Goal: Contribute content: Contribute content

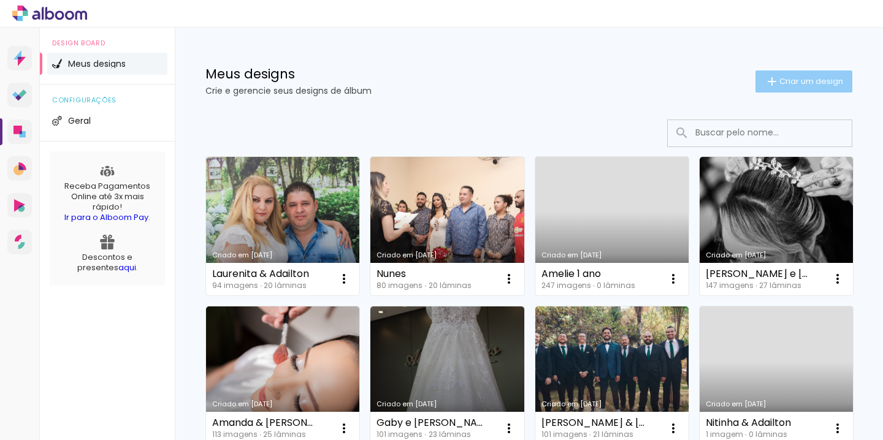
click at [827, 80] on span "Criar um design" at bounding box center [812, 81] width 64 height 8
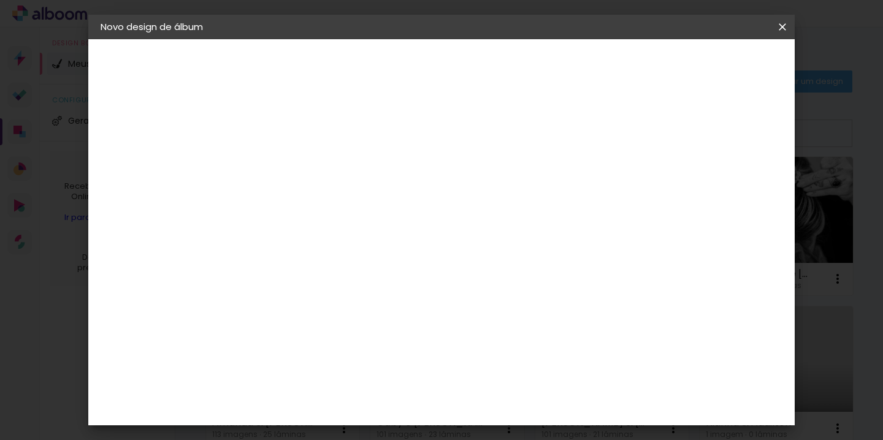
click at [301, 172] on input at bounding box center [301, 164] width 0 height 19
type input "p"
type input "[PERSON_NAME]"
type paper-input "[PERSON_NAME]"
click at [0, 0] on slot "Avançar" at bounding box center [0, 0] width 0 height 0
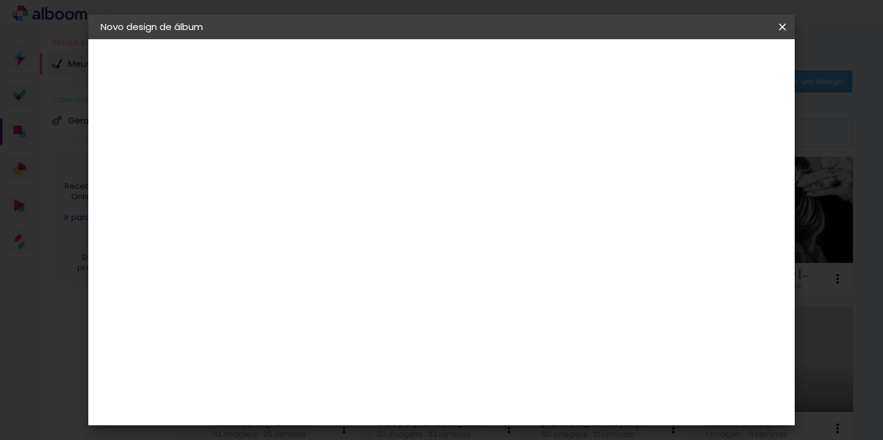
scroll to position [386, 0]
click at [331, 368] on div "Canaan Álbuns" at bounding box center [312, 378] width 38 height 20
click at [0, 0] on slot "Avançar" at bounding box center [0, 0] width 0 height 0
click at [384, 283] on span "25 × 25" at bounding box center [355, 295] width 57 height 25
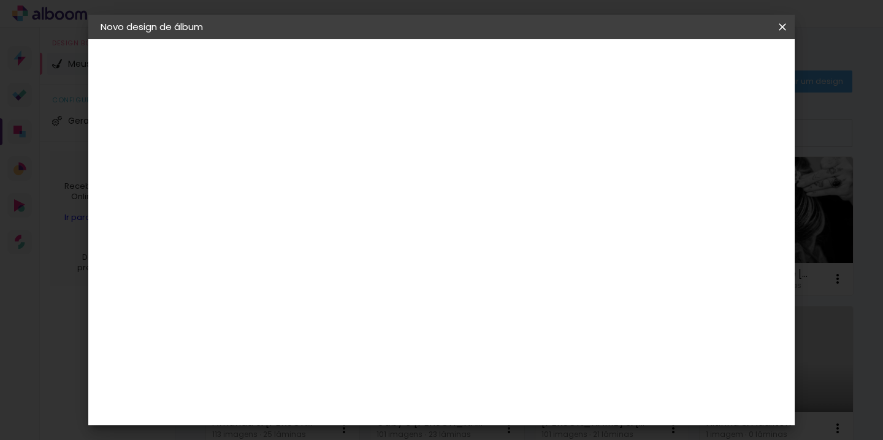
click at [0, 0] on slot "Avançar" at bounding box center [0, 0] width 0 height 0
click at [618, 63] on span "Iniciar design" at bounding box center [590, 65] width 56 height 9
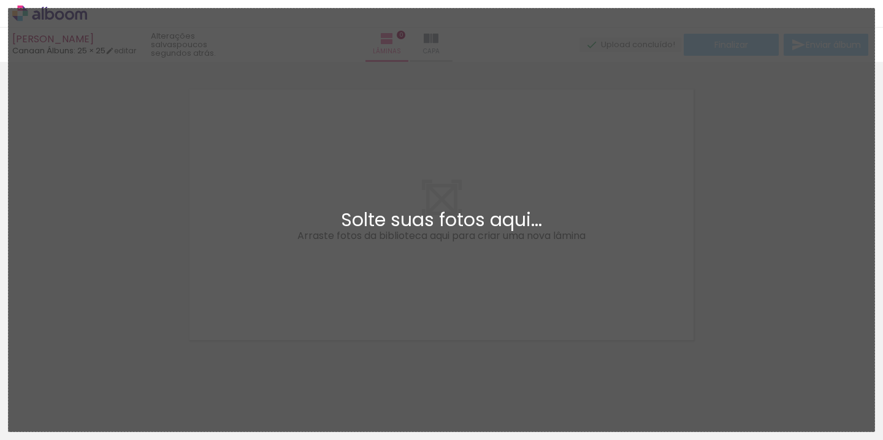
scroll to position [15, 0]
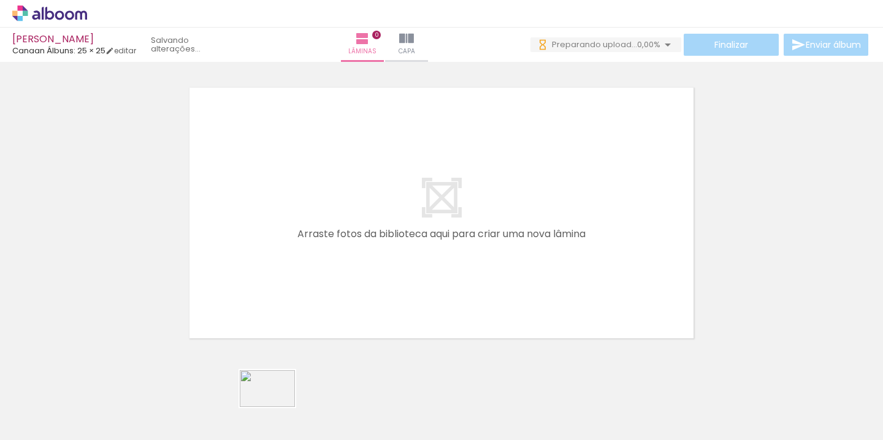
drag, startPoint x: 269, startPoint y: 393, endPoint x: 276, endPoint y: 410, distance: 18.1
click at [276, 410] on div at bounding box center [260, 399] width 61 height 40
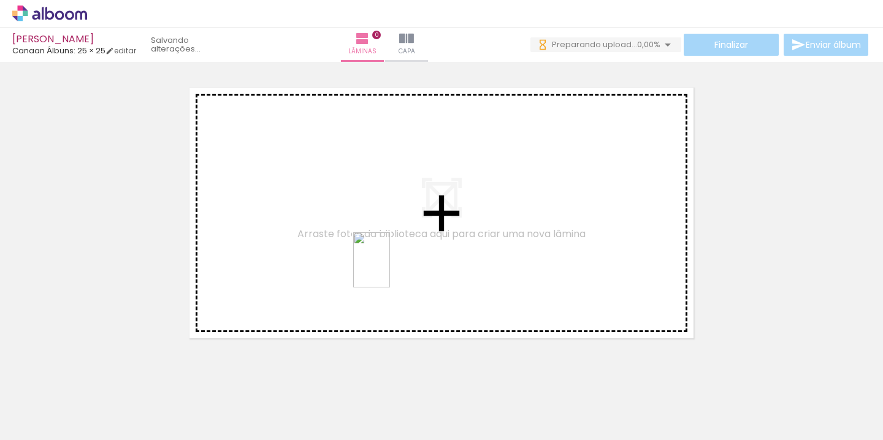
drag, startPoint x: 426, startPoint y: 408, endPoint x: 389, endPoint y: 269, distance: 144.0
click at [389, 269] on quentale-workspace at bounding box center [441, 220] width 883 height 440
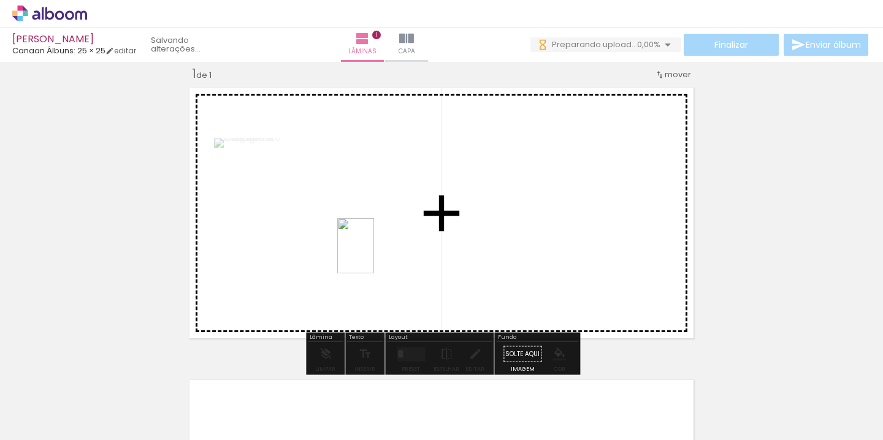
drag, startPoint x: 363, startPoint y: 393, endPoint x: 374, endPoint y: 254, distance: 139.7
click at [374, 254] on quentale-workspace at bounding box center [441, 220] width 883 height 440
drag, startPoint x: 296, startPoint y: 408, endPoint x: 456, endPoint y: 218, distance: 248.2
click at [456, 218] on quentale-workspace at bounding box center [441, 220] width 883 height 440
drag, startPoint x: 491, startPoint y: 396, endPoint x: 347, endPoint y: 232, distance: 218.6
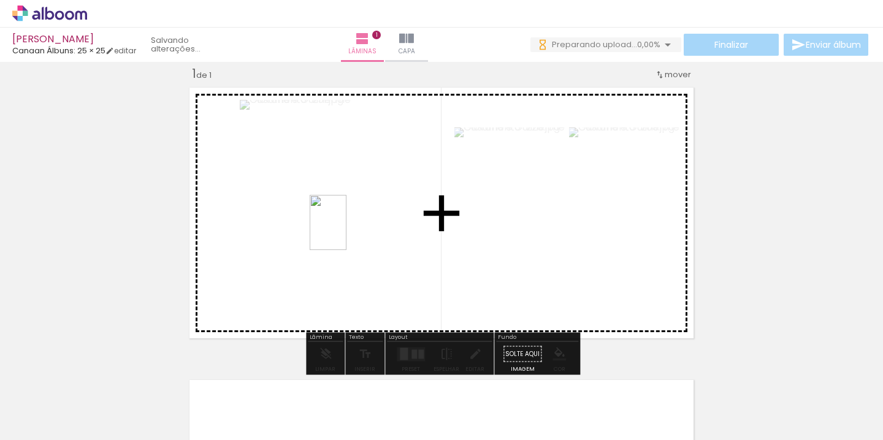
click at [347, 232] on quentale-workspace at bounding box center [441, 220] width 883 height 440
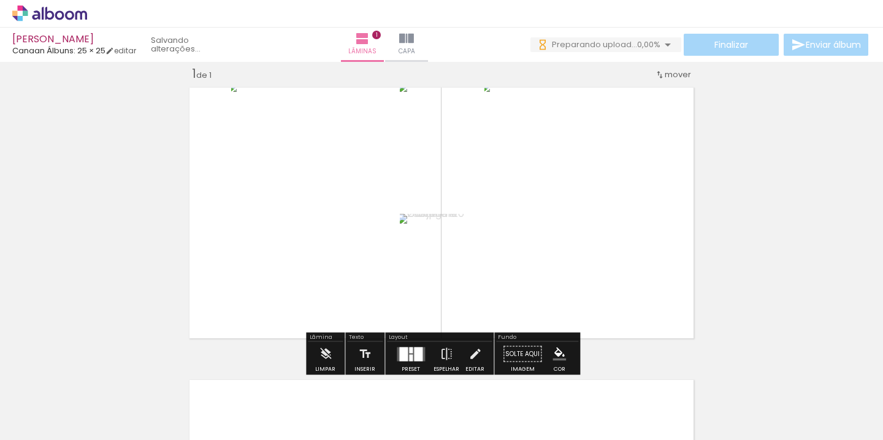
click at [402, 359] on div at bounding box center [403, 354] width 9 height 14
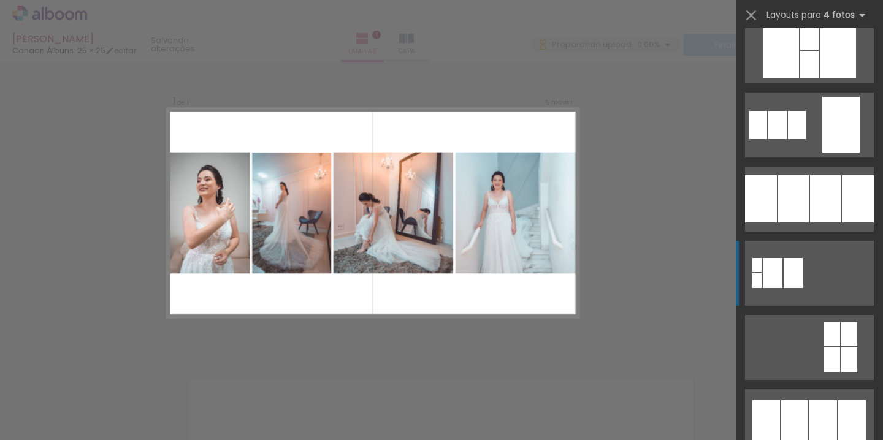
scroll to position [1205, 0]
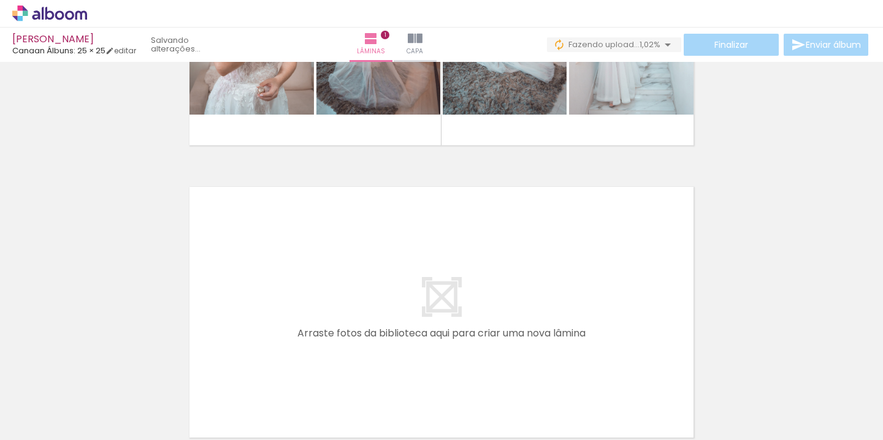
scroll to position [0, 0]
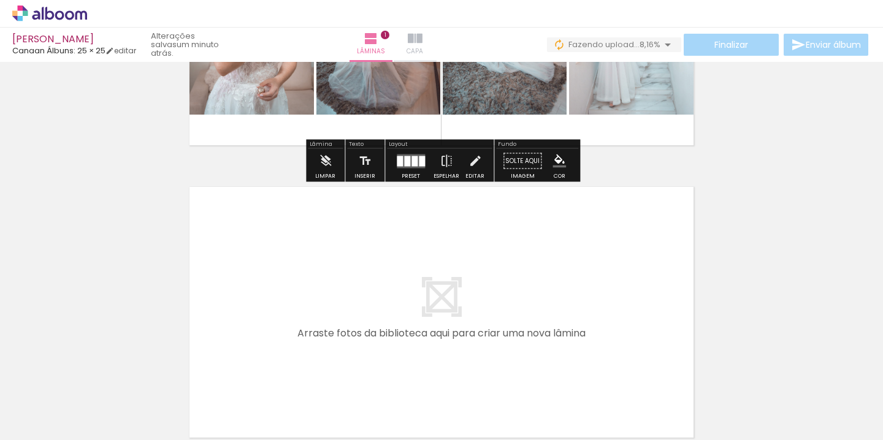
click at [423, 41] on iron-icon at bounding box center [415, 38] width 15 height 15
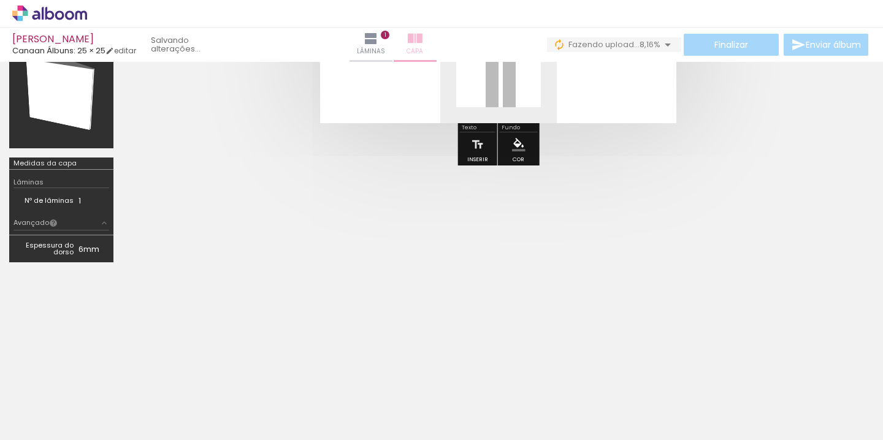
scroll to position [207, 0]
click at [521, 146] on iron-icon "color picker" at bounding box center [518, 144] width 13 height 13
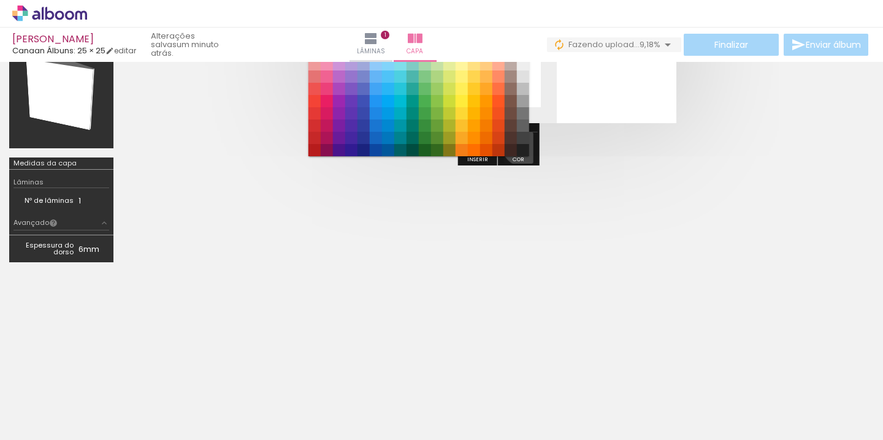
scroll to position [0, 0]
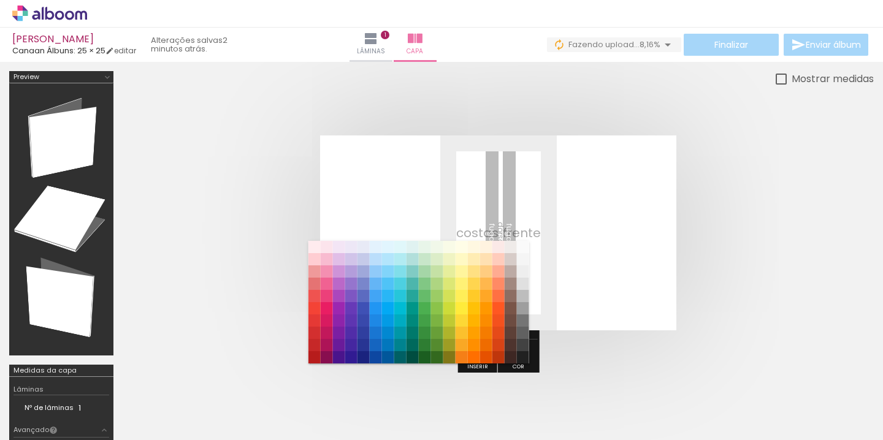
click at [691, 219] on quentale-cover at bounding box center [498, 233] width 653 height 195
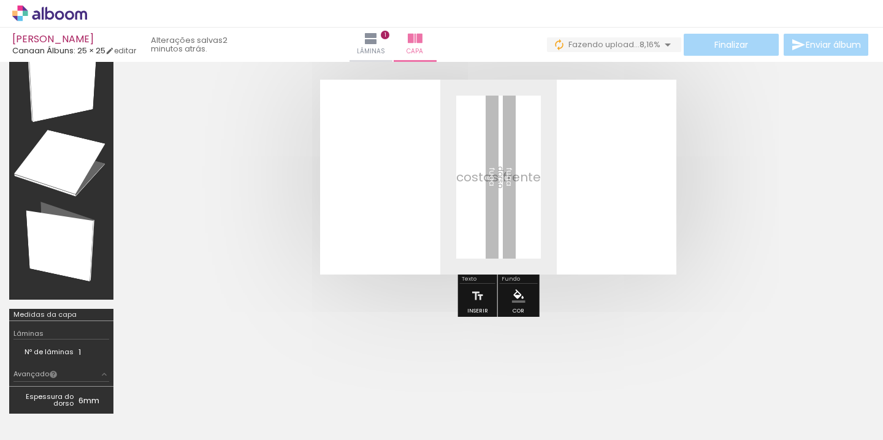
scroll to position [56, 0]
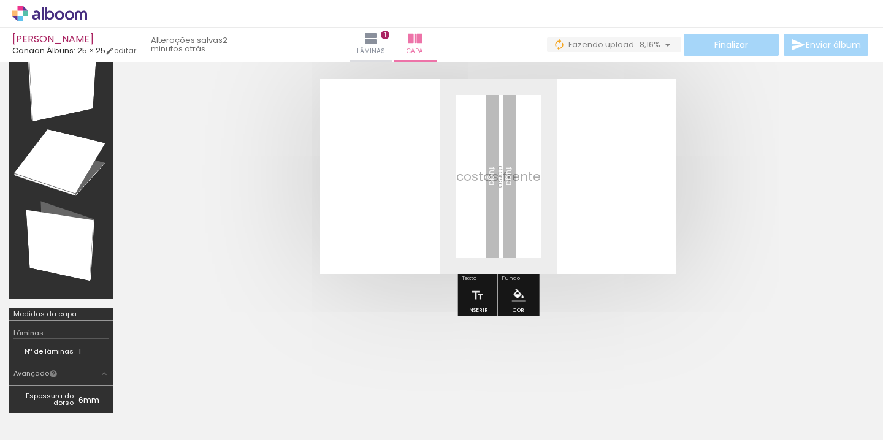
click at [517, 297] on iron-icon "color picker" at bounding box center [518, 295] width 13 height 13
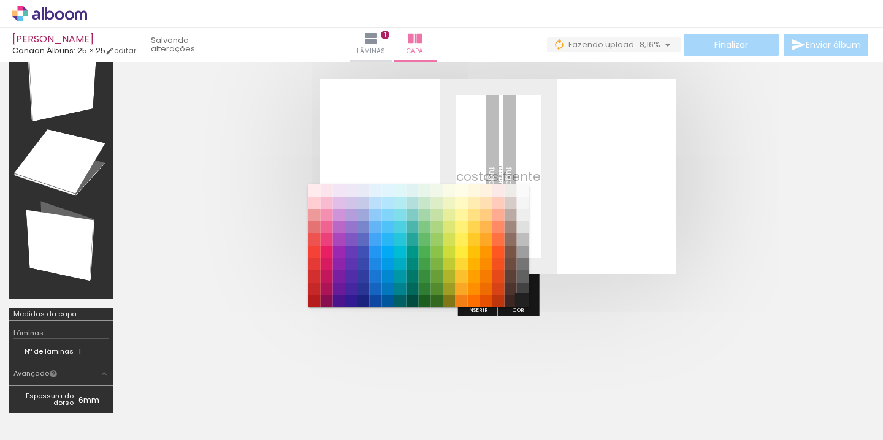
click at [521, 299] on paper-item "#212121" at bounding box center [522, 301] width 12 height 12
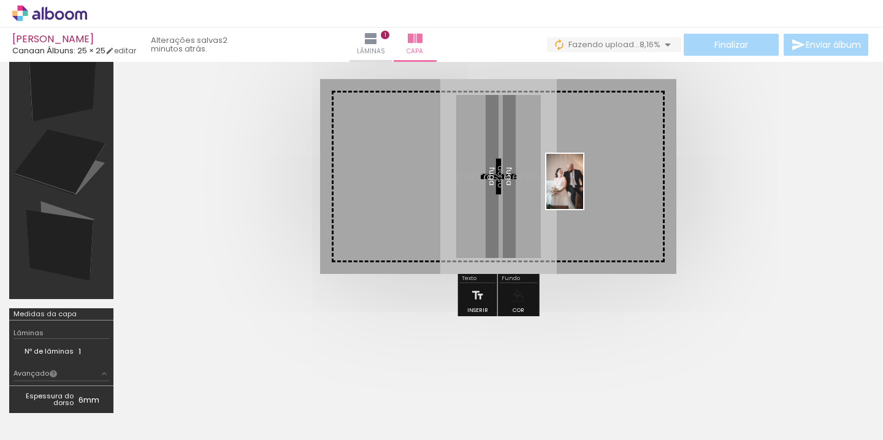
drag, startPoint x: 118, startPoint y: 409, endPoint x: 583, endPoint y: 191, distance: 514.2
click at [583, 191] on quentale-workspace at bounding box center [441, 220] width 883 height 440
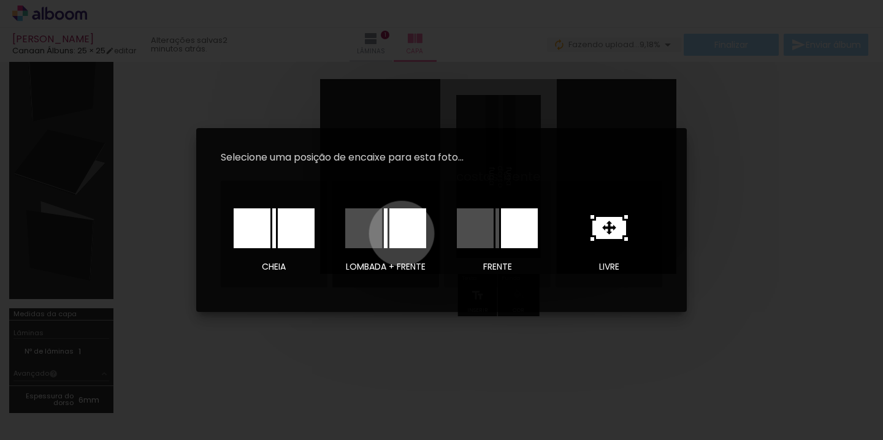
click at [402, 234] on div at bounding box center [407, 229] width 37 height 40
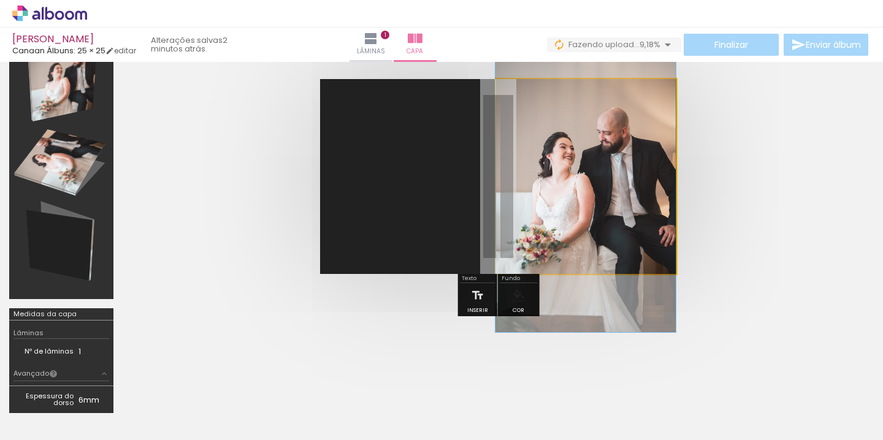
drag, startPoint x: 623, startPoint y: 172, endPoint x: 605, endPoint y: 192, distance: 26.9
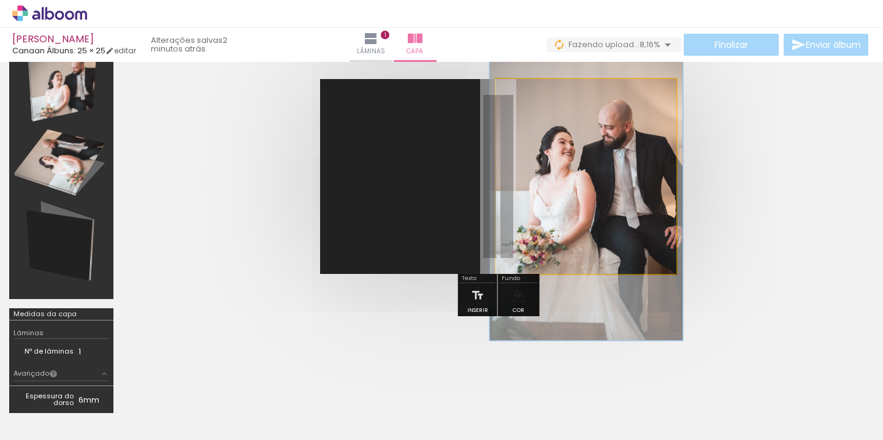
click at [547, 110] on div at bounding box center [546, 110] width 11 height 11
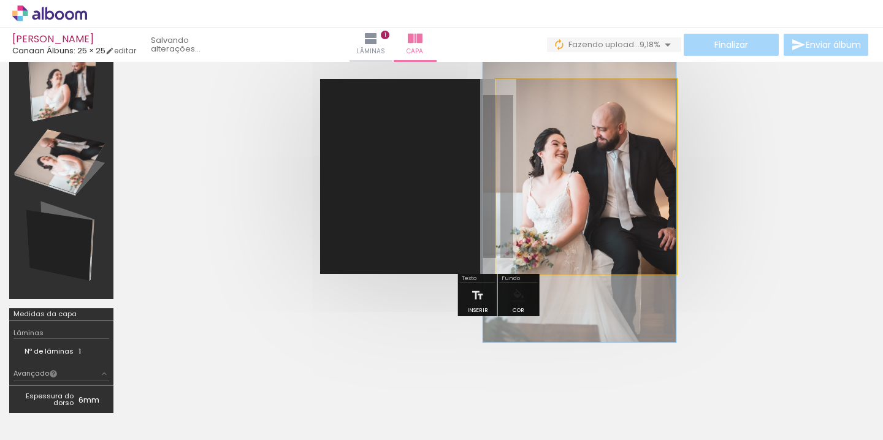
drag, startPoint x: 570, startPoint y: 181, endPoint x: 553, endPoint y: 183, distance: 17.9
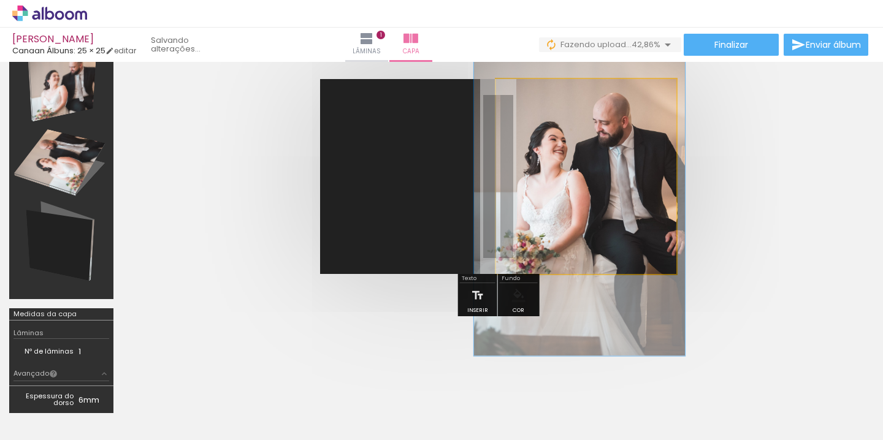
click at [554, 112] on div at bounding box center [551, 110] width 11 height 11
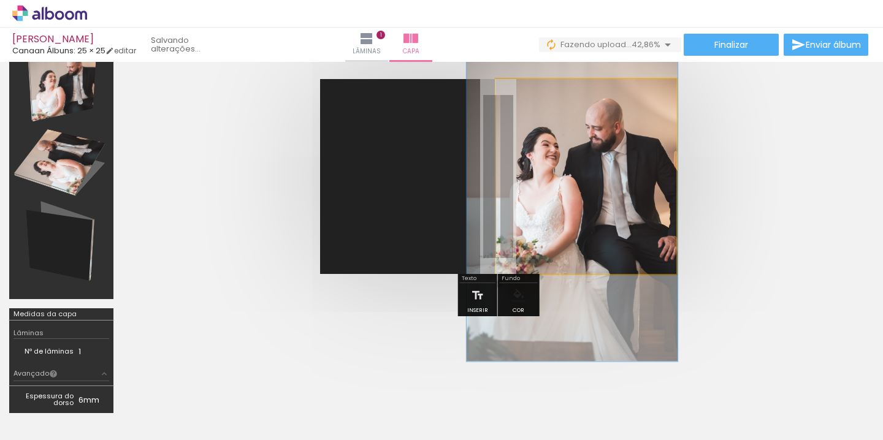
drag, startPoint x: 572, startPoint y: 152, endPoint x: 564, endPoint y: 158, distance: 9.2
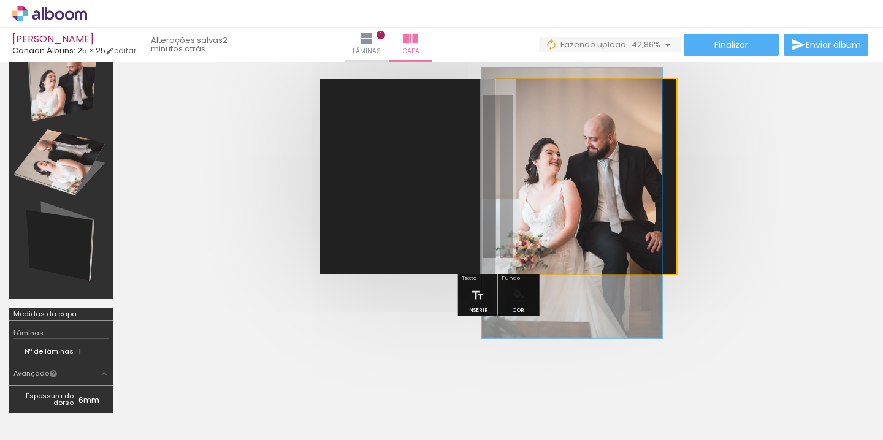
drag, startPoint x: 554, startPoint y: 112, endPoint x: 545, endPoint y: 112, distance: 9.2
click at [545, 112] on div at bounding box center [543, 110] width 11 height 11
drag, startPoint x: 547, startPoint y: 111, endPoint x: 532, endPoint y: 113, distance: 14.8
click at [532, 113] on div at bounding box center [560, 110] width 85 height 18
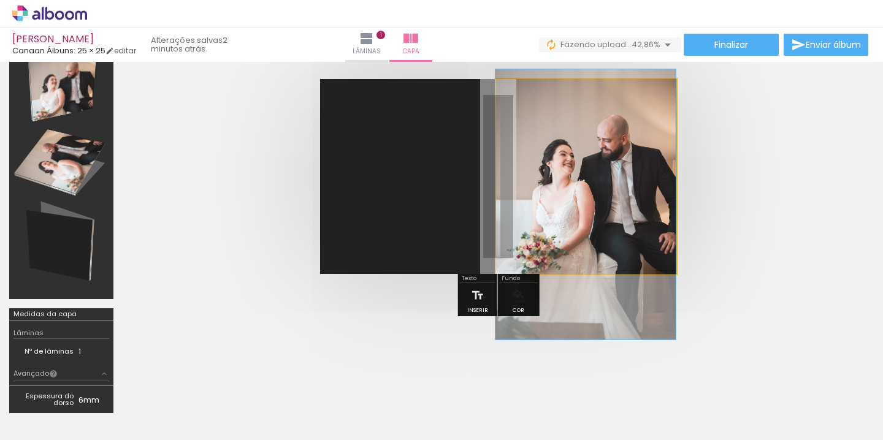
drag, startPoint x: 554, startPoint y: 157, endPoint x: 540, endPoint y: 158, distance: 14.2
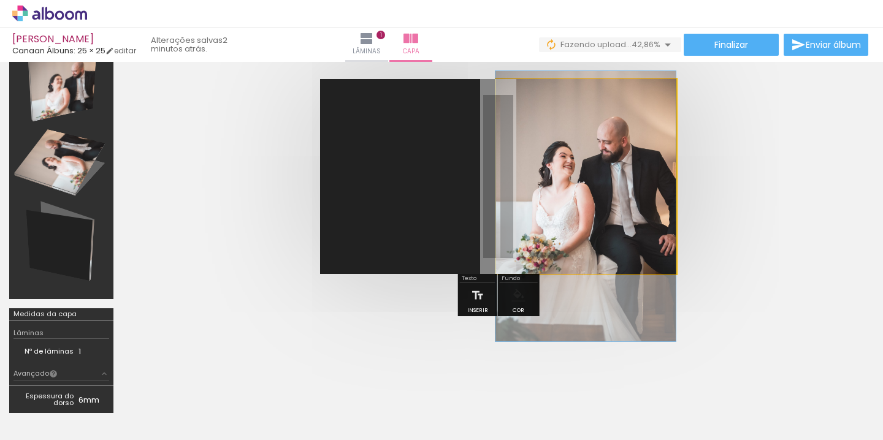
drag, startPoint x: 543, startPoint y: 164, endPoint x: 521, endPoint y: 166, distance: 22.2
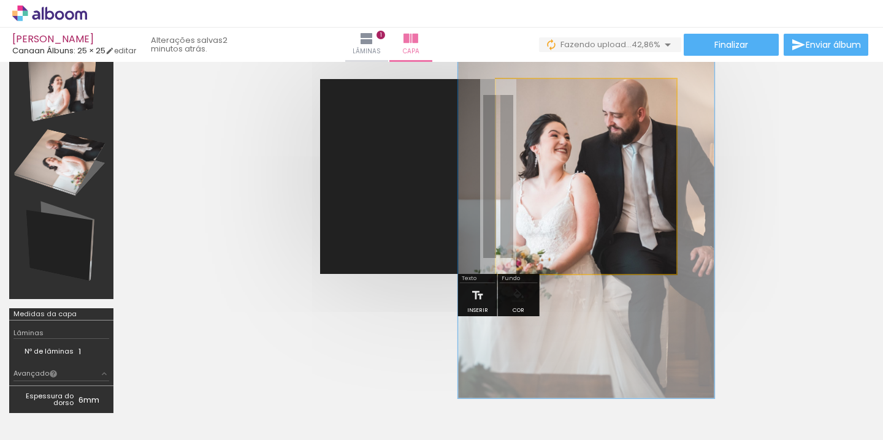
drag, startPoint x: 545, startPoint y: 110, endPoint x: 562, endPoint y: 110, distance: 17.8
click at [562, 110] on div at bounding box center [561, 110] width 11 height 11
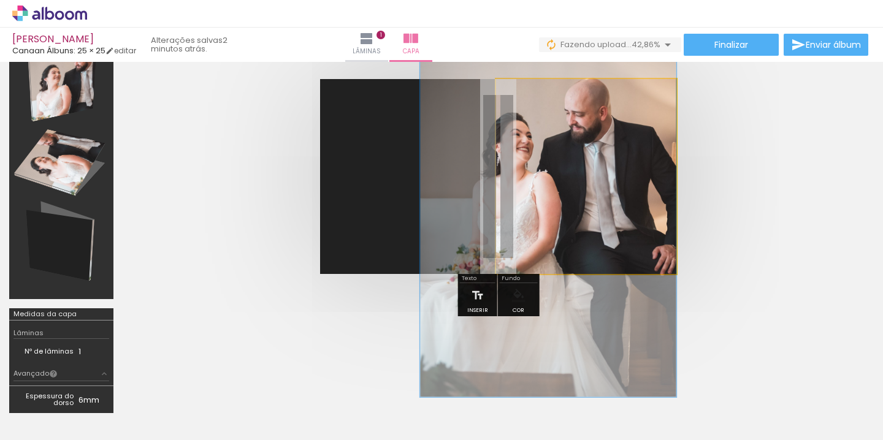
drag, startPoint x: 583, startPoint y: 167, endPoint x: 516, endPoint y: 167, distance: 66.2
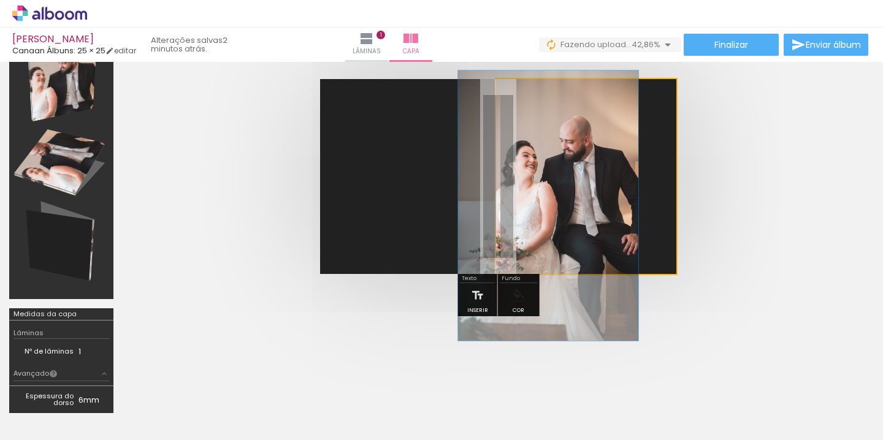
drag, startPoint x: 564, startPoint y: 110, endPoint x: 540, endPoint y: 112, distance: 23.4
click at [540, 112] on div at bounding box center [543, 110] width 11 height 11
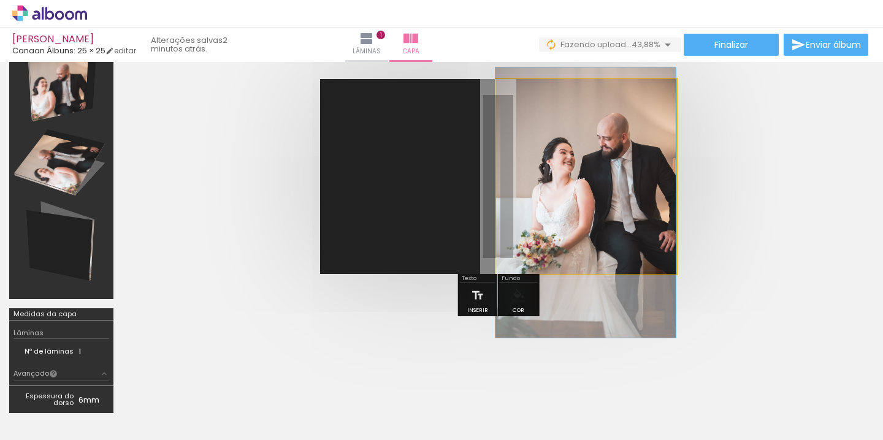
drag, startPoint x: 566, startPoint y: 167, endPoint x: 558, endPoint y: 164, distance: 8.0
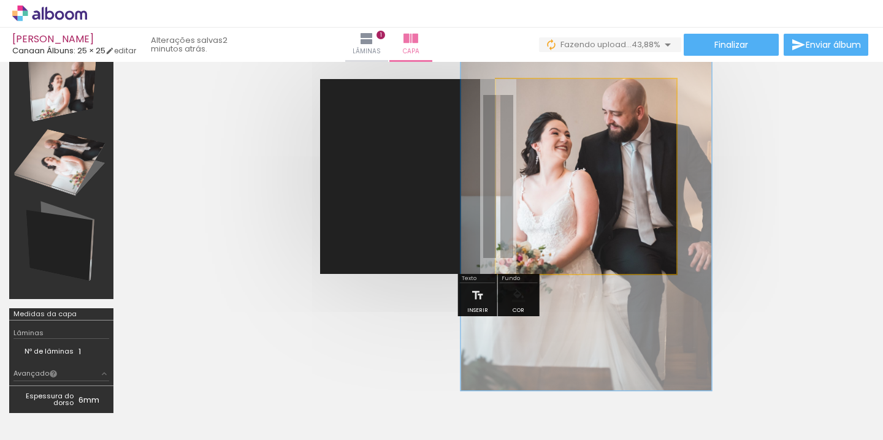
drag, startPoint x: 543, startPoint y: 111, endPoint x: 559, endPoint y: 111, distance: 16.6
click at [559, 111] on div at bounding box center [559, 110] width 11 height 11
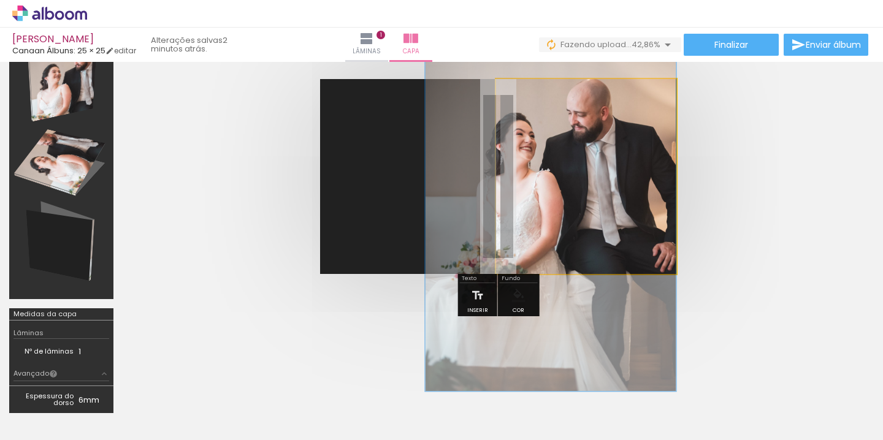
drag, startPoint x: 574, startPoint y: 159, endPoint x: 483, endPoint y: 172, distance: 91.0
click at [483, 172] on quentale-layouter at bounding box center [498, 176] width 356 height 195
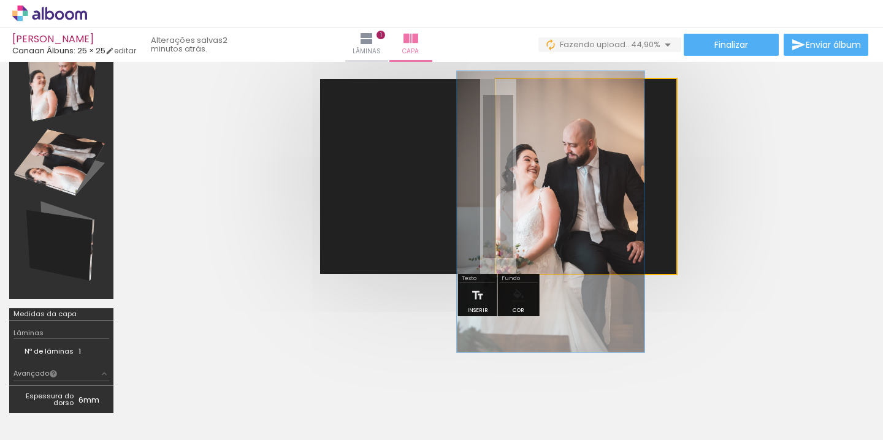
drag, startPoint x: 558, startPoint y: 111, endPoint x: 542, endPoint y: 112, distance: 16.6
click at [542, 112] on div at bounding box center [545, 111] width 20 height 20
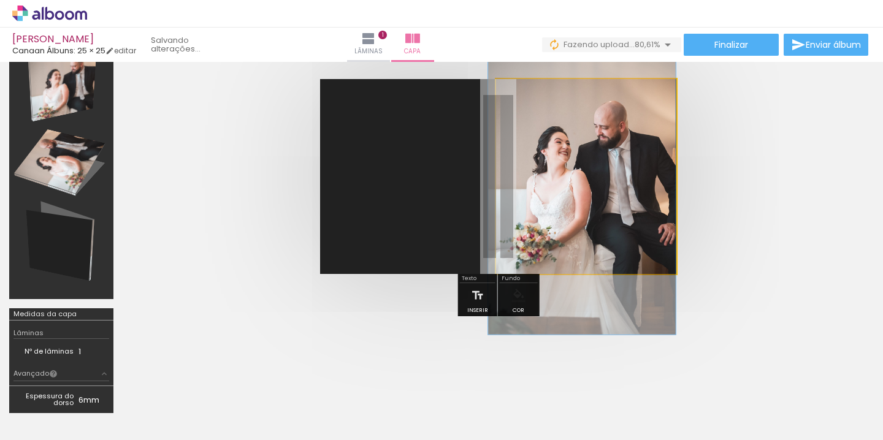
drag, startPoint x: 574, startPoint y: 156, endPoint x: 575, endPoint y: 138, distance: 17.8
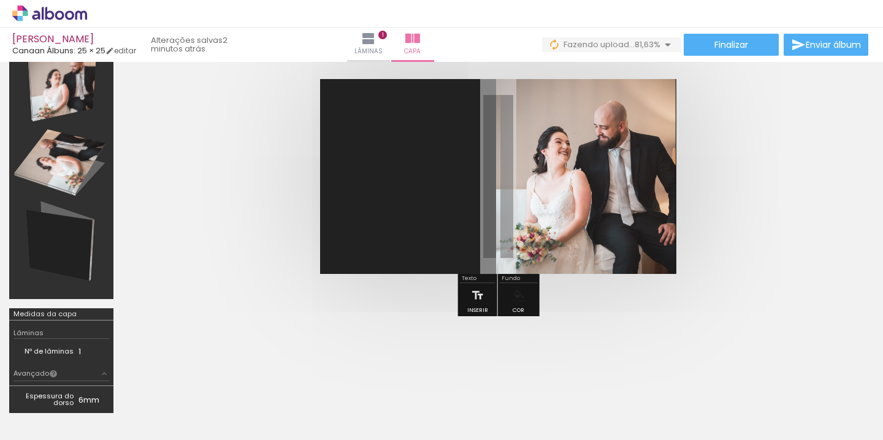
click at [753, 199] on quentale-cover at bounding box center [498, 176] width 653 height 195
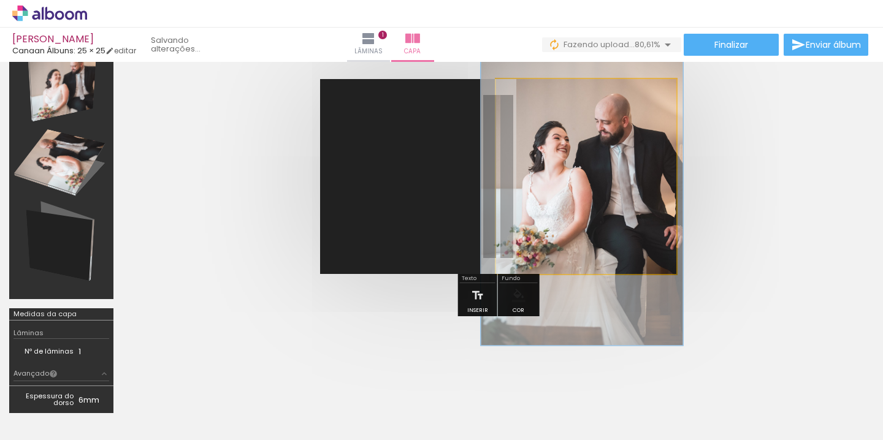
click at [551, 112] on div at bounding box center [549, 110] width 11 height 11
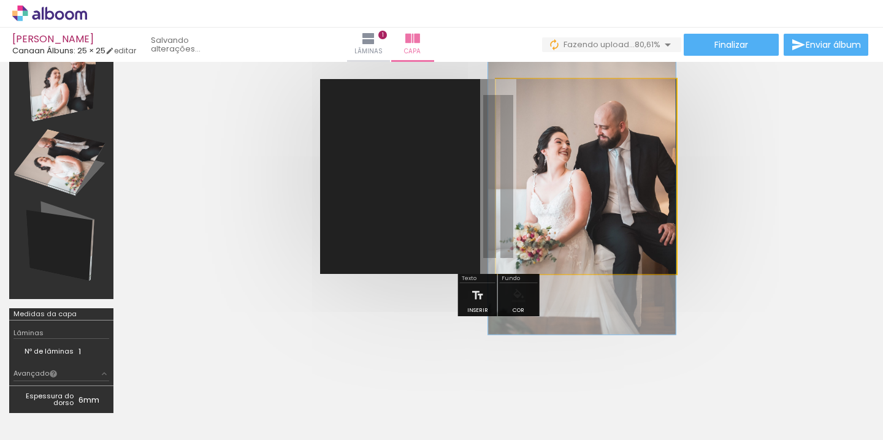
type paper-slider "104"
click at [544, 112] on div at bounding box center [545, 110] width 11 height 11
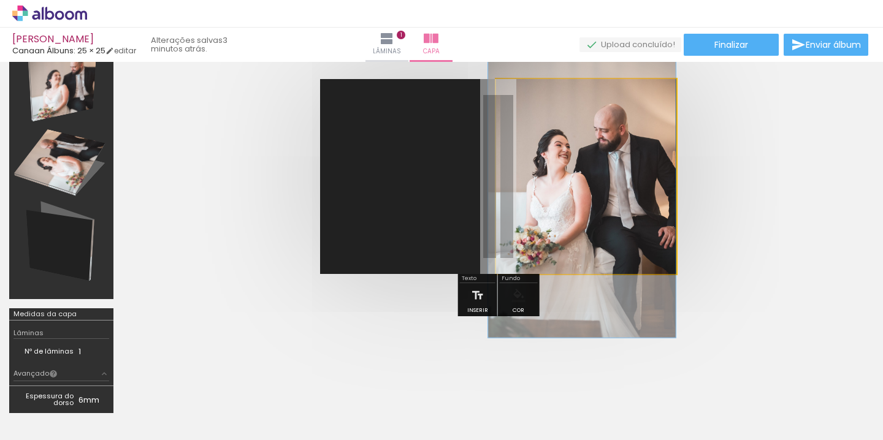
drag, startPoint x: 623, startPoint y: 199, endPoint x: 606, endPoint y: 201, distance: 17.3
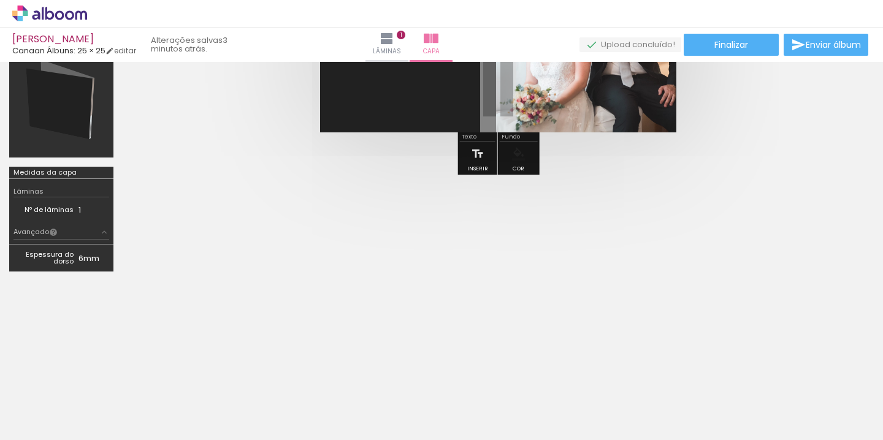
scroll to position [207, 0]
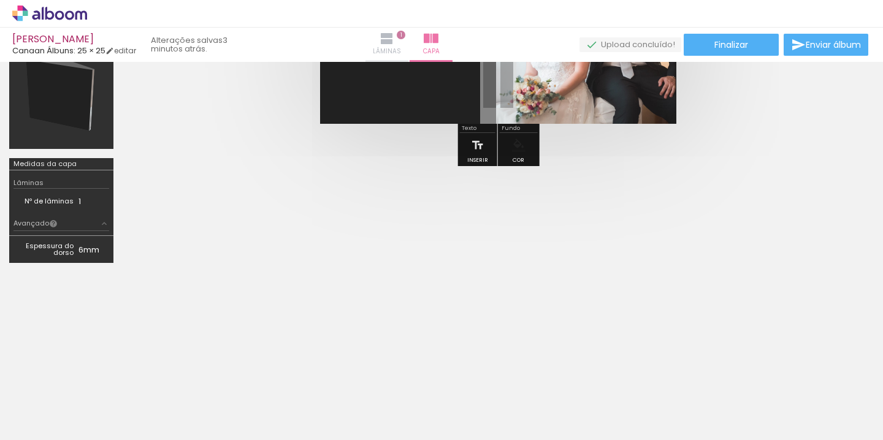
click at [401, 47] on span "Lâminas" at bounding box center [387, 51] width 28 height 11
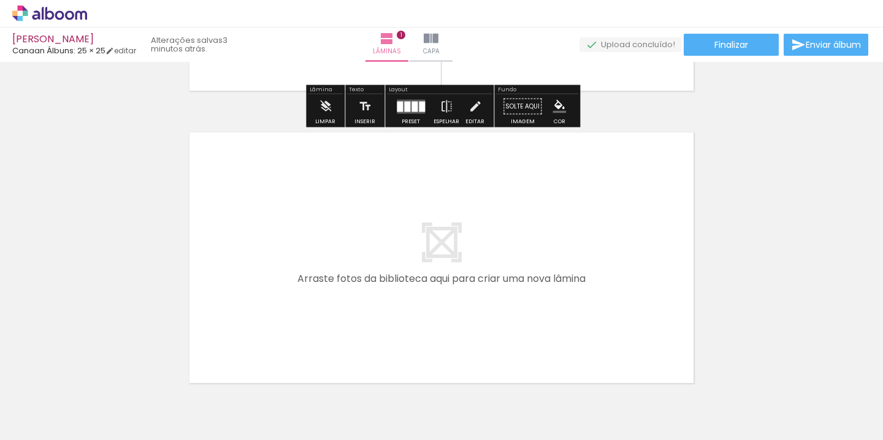
scroll to position [267, 0]
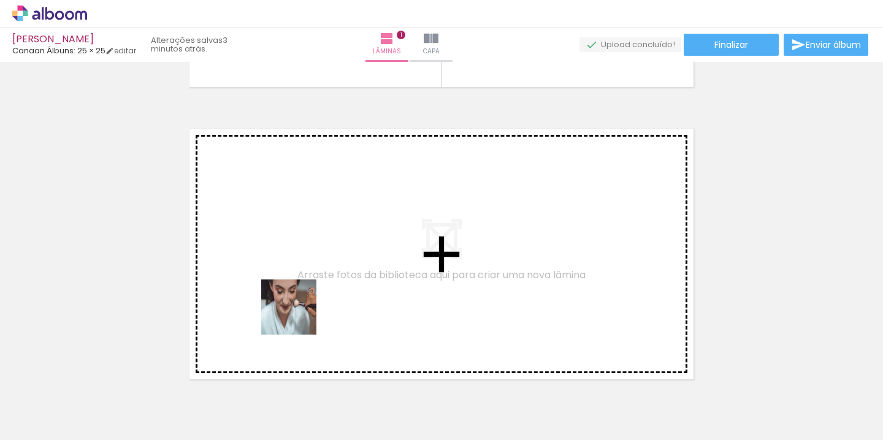
drag, startPoint x: 273, startPoint y: 405, endPoint x: 305, endPoint y: 302, distance: 107.3
click at [305, 302] on quentale-workspace at bounding box center [441, 220] width 883 height 440
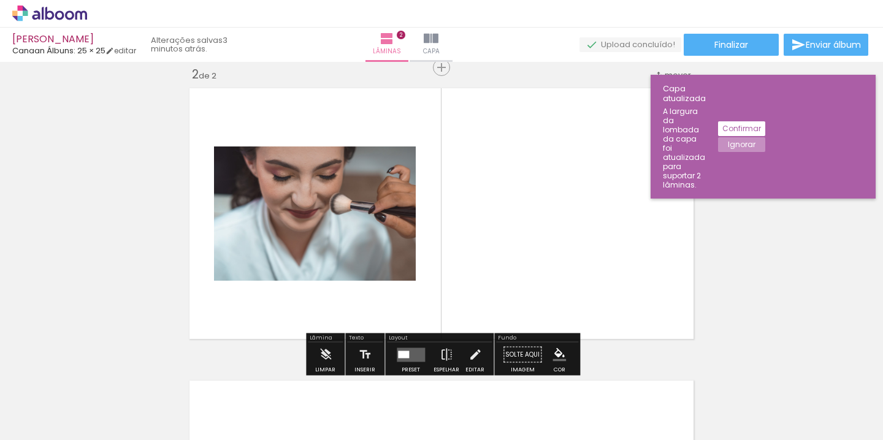
scroll to position [308, 0]
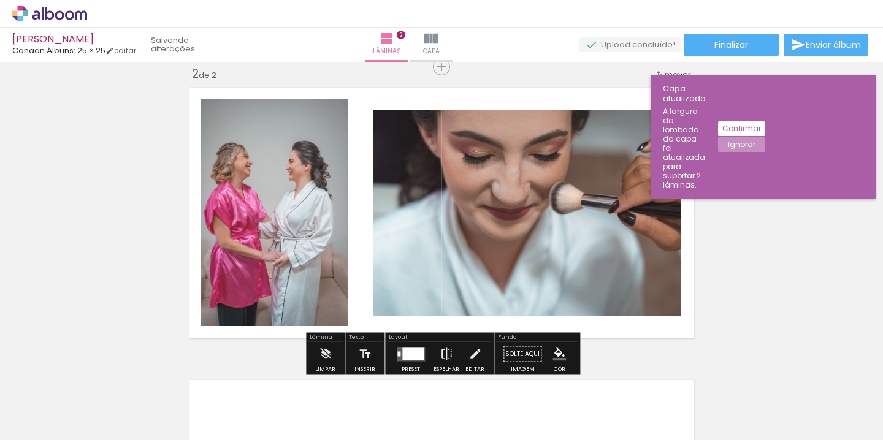
drag, startPoint x: 403, startPoint y: 404, endPoint x: 467, endPoint y: 285, distance: 134.8
click at [467, 285] on quentale-workspace at bounding box center [441, 220] width 883 height 440
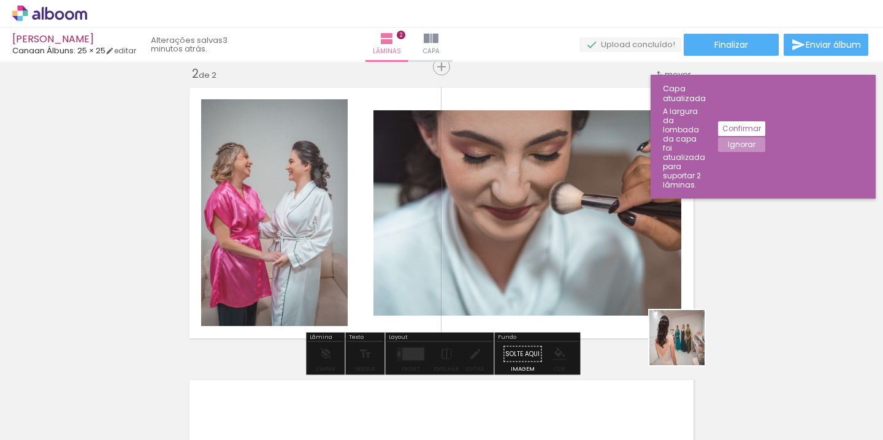
drag, startPoint x: 813, startPoint y: 409, endPoint x: 609, endPoint y: 302, distance: 230.2
click at [611, 303] on quentale-workspace at bounding box center [441, 220] width 883 height 440
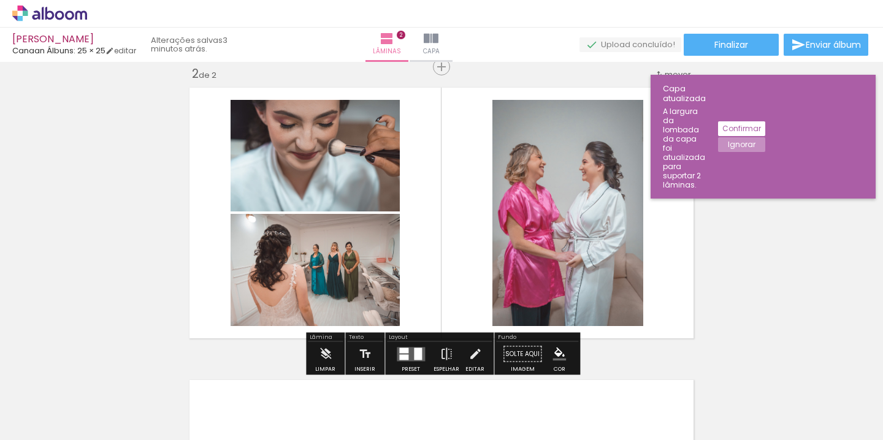
click at [410, 356] on quentale-layouter at bounding box center [411, 354] width 28 height 14
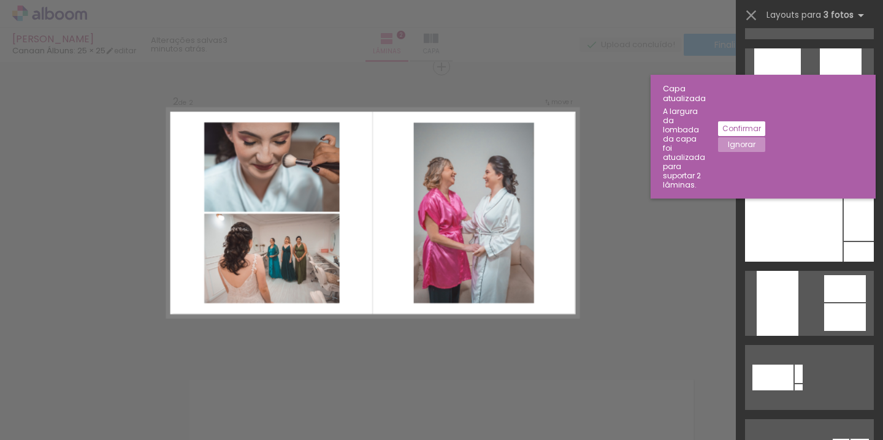
scroll to position [442, 0]
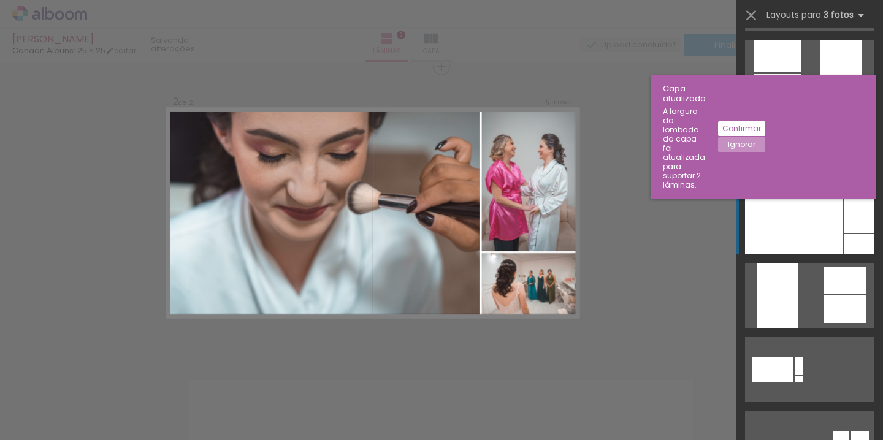
click at [823, 236] on div at bounding box center [794, 221] width 98 height 65
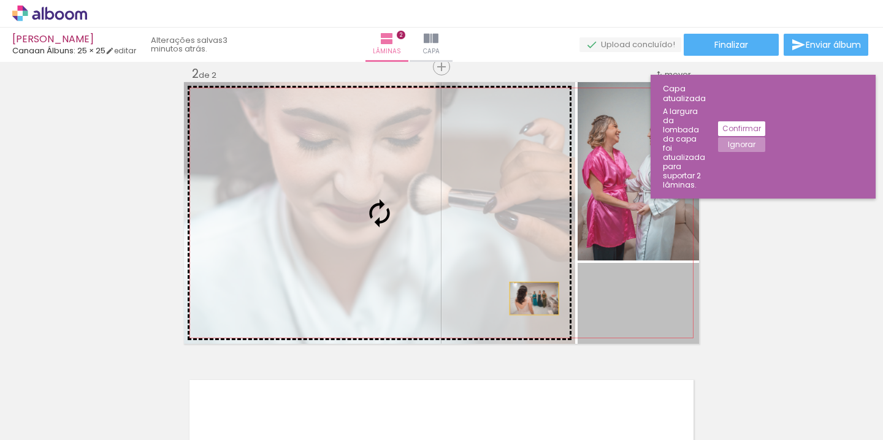
drag, startPoint x: 682, startPoint y: 305, endPoint x: 520, endPoint y: 298, distance: 162.7
click at [0, 0] on slot at bounding box center [0, 0] width 0 height 0
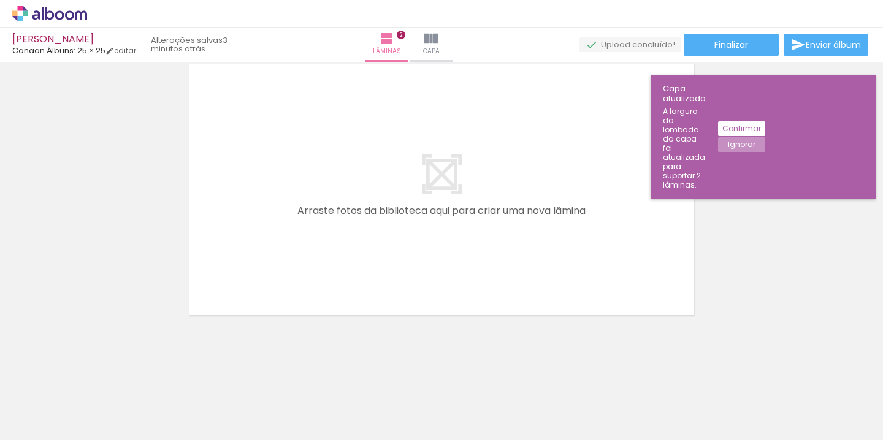
scroll to position [624, 0]
drag, startPoint x: 193, startPoint y: 397, endPoint x: 310, endPoint y: 259, distance: 181.0
click at [310, 259] on quentale-workspace at bounding box center [441, 220] width 883 height 440
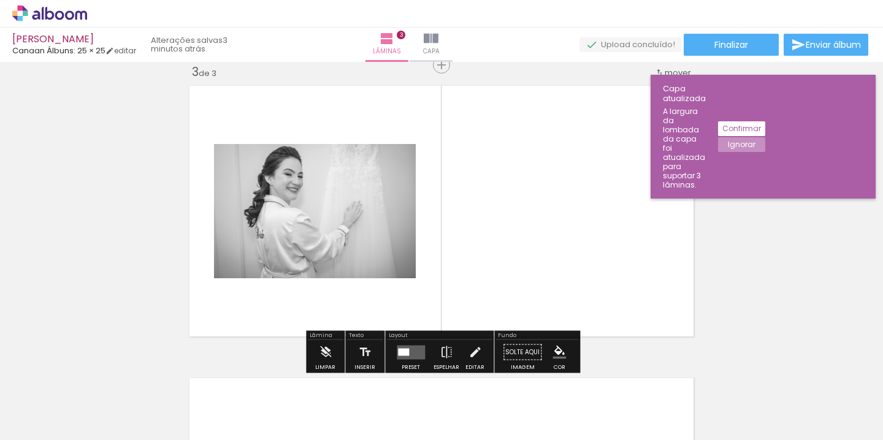
scroll to position [600, 0]
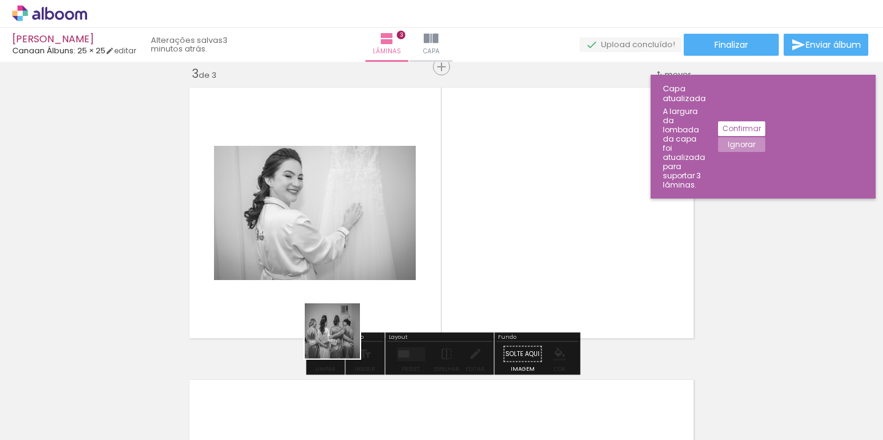
drag, startPoint x: 328, startPoint y: 397, endPoint x: 365, endPoint y: 252, distance: 149.5
click at [365, 252] on quentale-workspace at bounding box center [441, 220] width 883 height 440
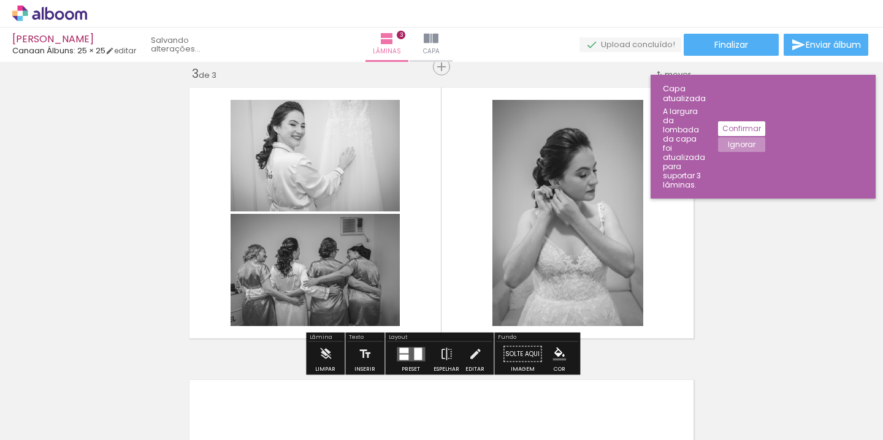
drag, startPoint x: 471, startPoint y: 402, endPoint x: 472, endPoint y: 273, distance: 129.4
click at [472, 273] on quentale-workspace at bounding box center [441, 220] width 883 height 440
click at [401, 354] on quentale-layouter at bounding box center [411, 354] width 28 height 14
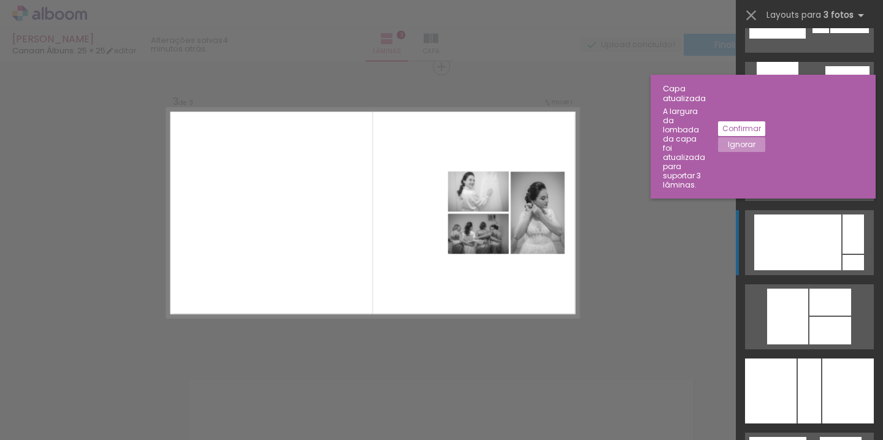
scroll to position [1759, 0]
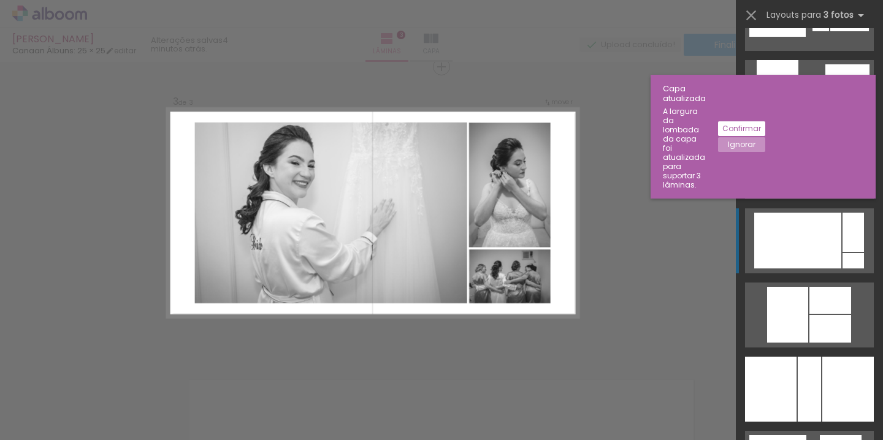
click at [785, 239] on div at bounding box center [797, 241] width 87 height 56
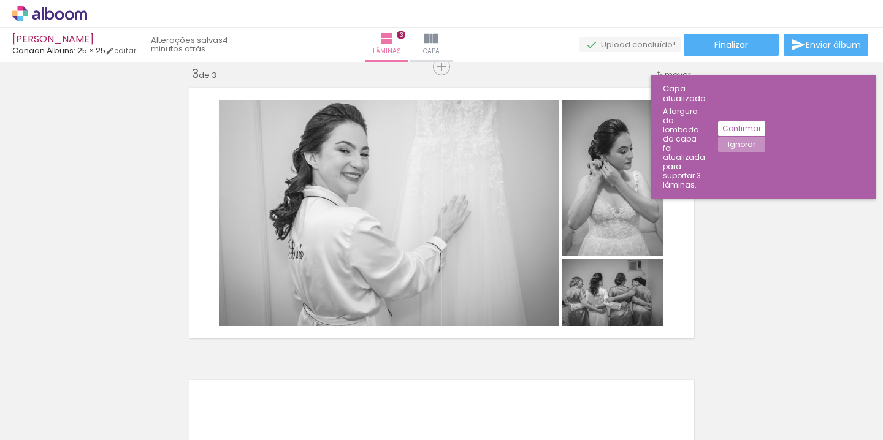
scroll to position [0, 364]
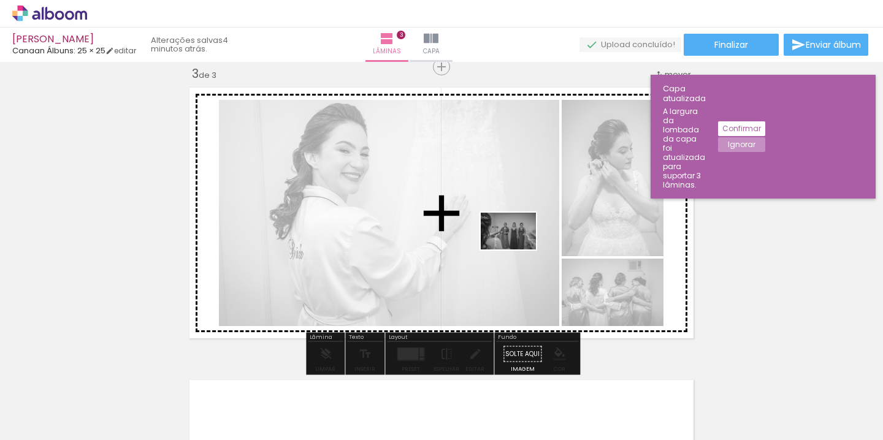
drag, startPoint x: 526, startPoint y: 397, endPoint x: 518, endPoint y: 250, distance: 148.1
click at [518, 250] on quentale-workspace at bounding box center [441, 220] width 883 height 440
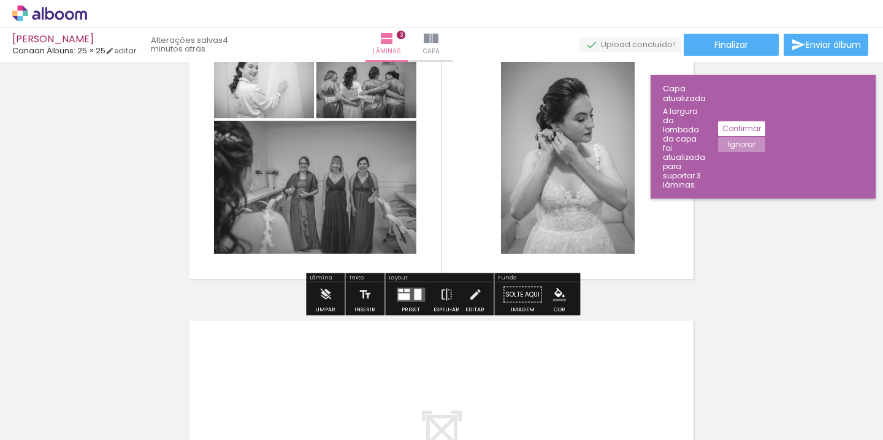
scroll to position [686, 0]
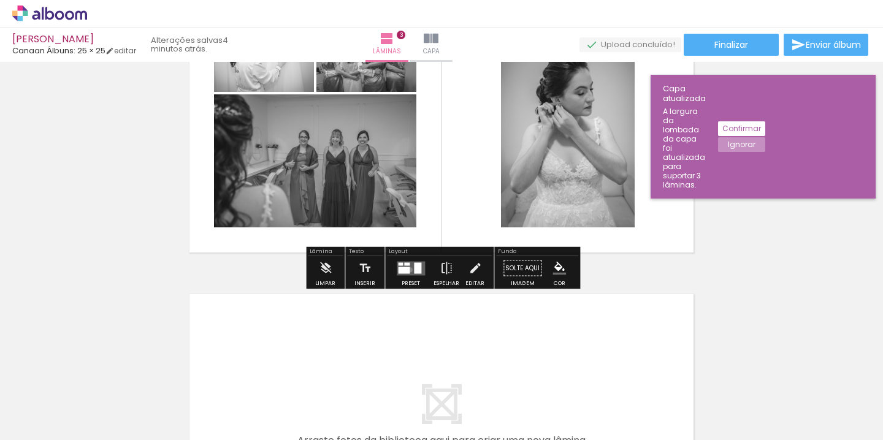
click at [407, 270] on div at bounding box center [404, 270] width 12 height 7
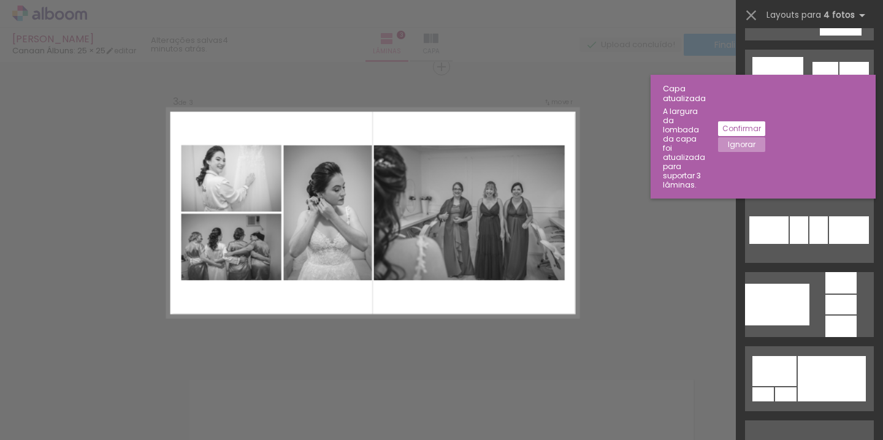
scroll to position [4070, 0]
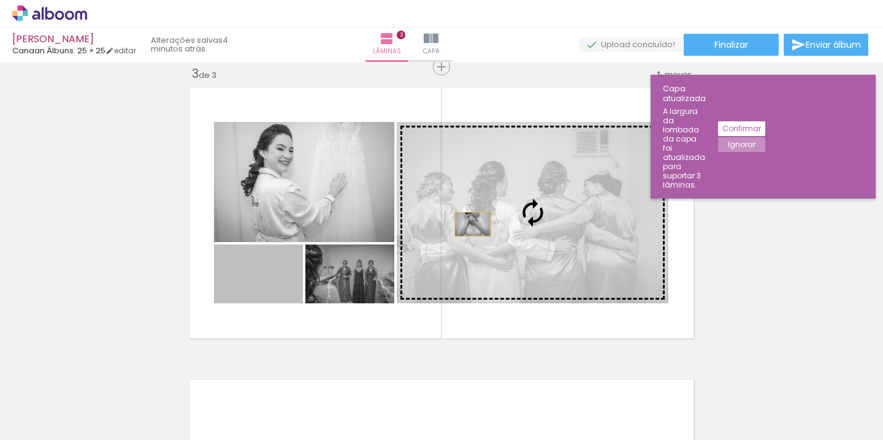
drag, startPoint x: 280, startPoint y: 278, endPoint x: 474, endPoint y: 224, distance: 200.6
click at [0, 0] on slot at bounding box center [0, 0] width 0 height 0
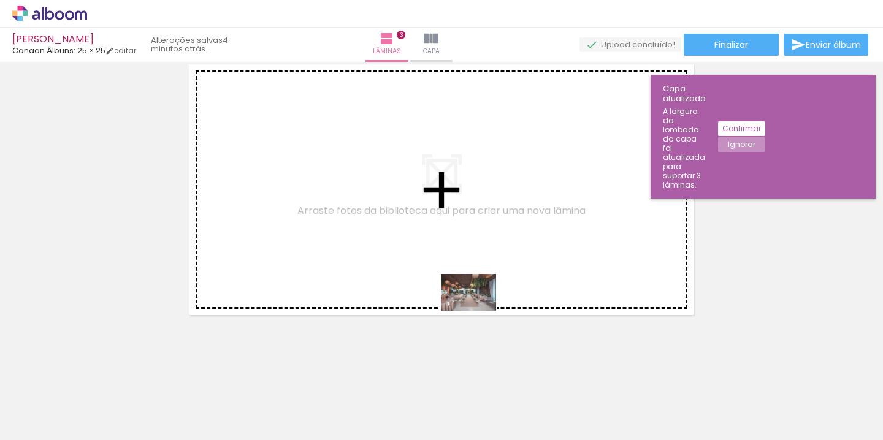
drag, startPoint x: 588, startPoint y: 398, endPoint x: 468, endPoint y: 302, distance: 153.7
click at [468, 302] on quentale-workspace at bounding box center [441, 220] width 883 height 440
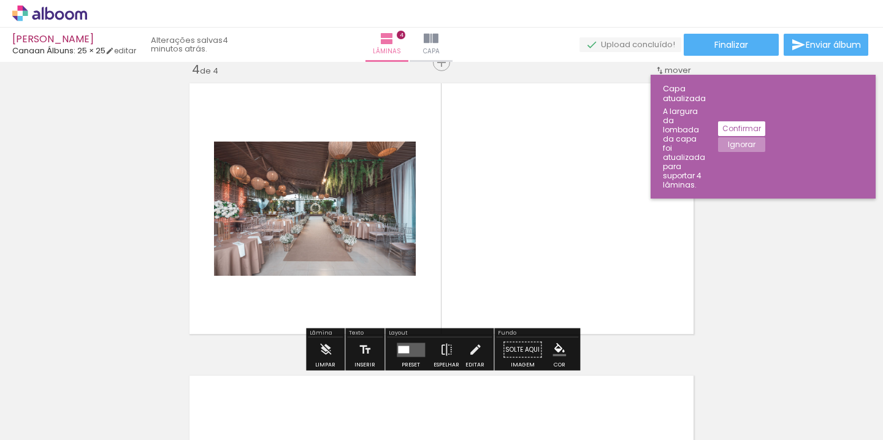
scroll to position [893, 0]
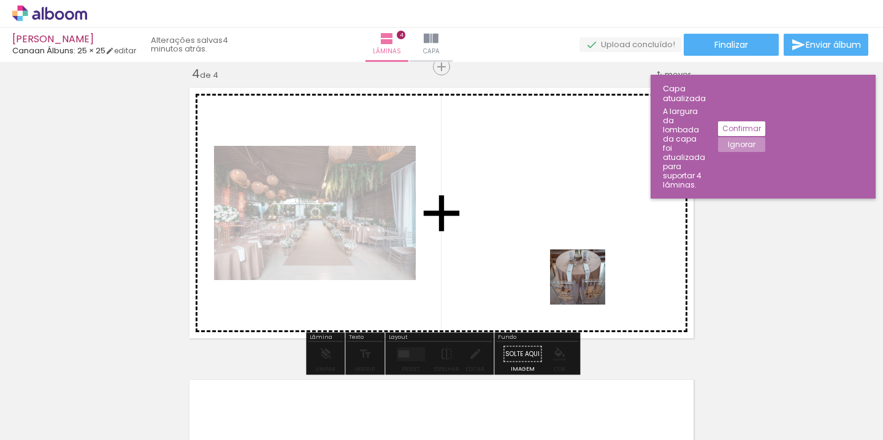
drag, startPoint x: 649, startPoint y: 394, endPoint x: 567, endPoint y: 255, distance: 160.8
click at [567, 255] on quentale-workspace at bounding box center [441, 220] width 883 height 440
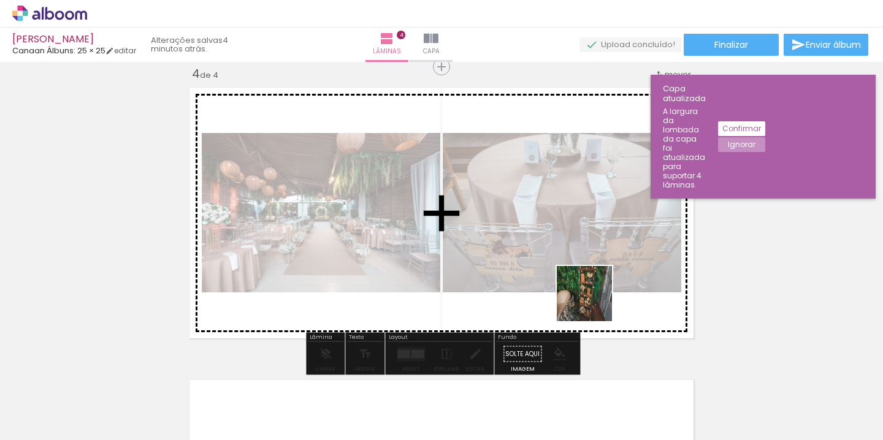
drag, startPoint x: 720, startPoint y: 396, endPoint x: 504, endPoint y: 220, distance: 278.2
click at [504, 220] on quentale-workspace at bounding box center [441, 220] width 883 height 440
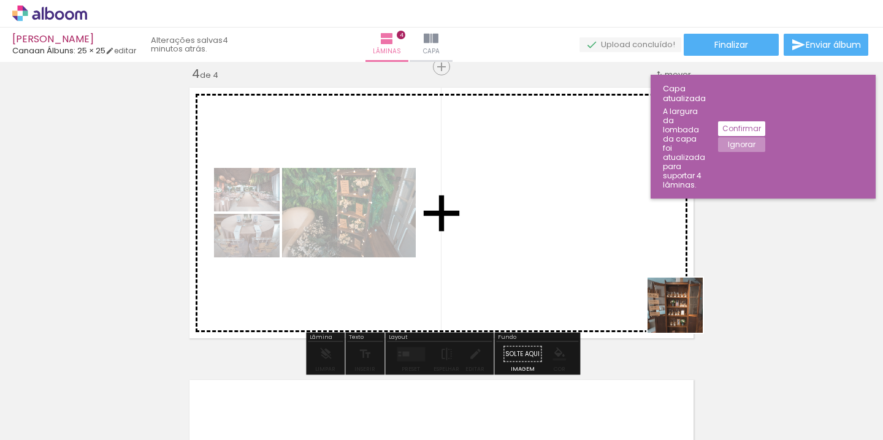
click at [625, 267] on quentale-workspace at bounding box center [441, 220] width 883 height 440
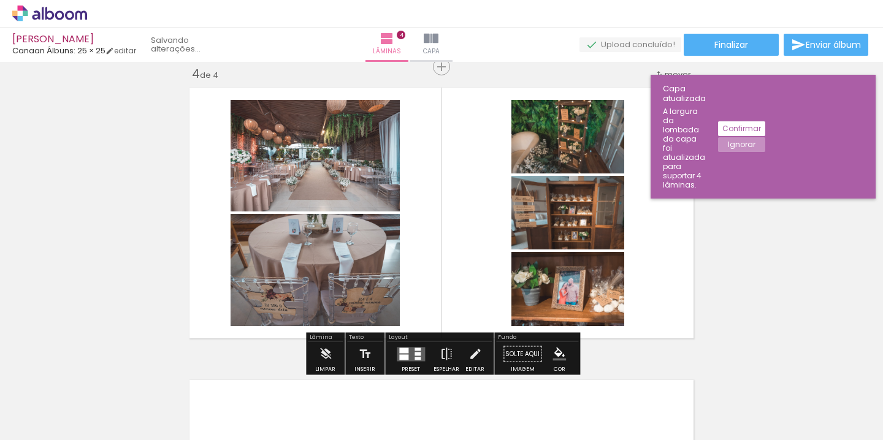
drag, startPoint x: 857, startPoint y: 391, endPoint x: 517, endPoint y: 291, distance: 355.0
click at [517, 291] on quentale-workspace at bounding box center [441, 220] width 883 height 440
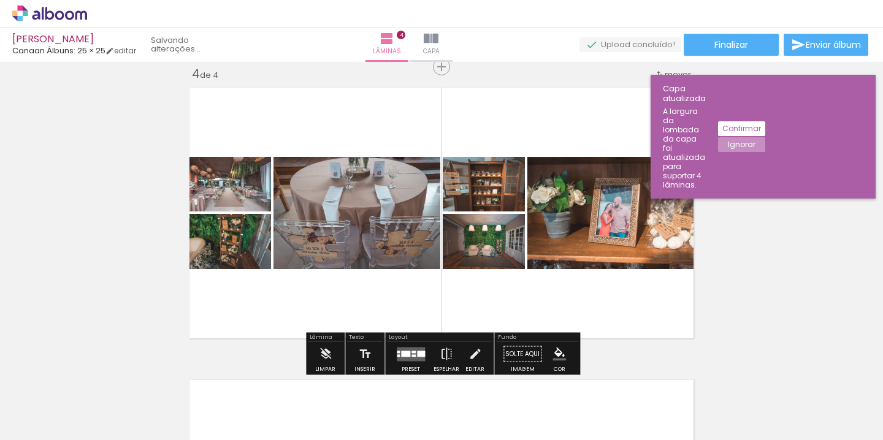
drag, startPoint x: 700, startPoint y: 402, endPoint x: 548, endPoint y: 267, distance: 202.9
click at [548, 267] on quentale-workspace at bounding box center [441, 220] width 883 height 440
click at [409, 352] on quentale-layouter at bounding box center [411, 354] width 28 height 14
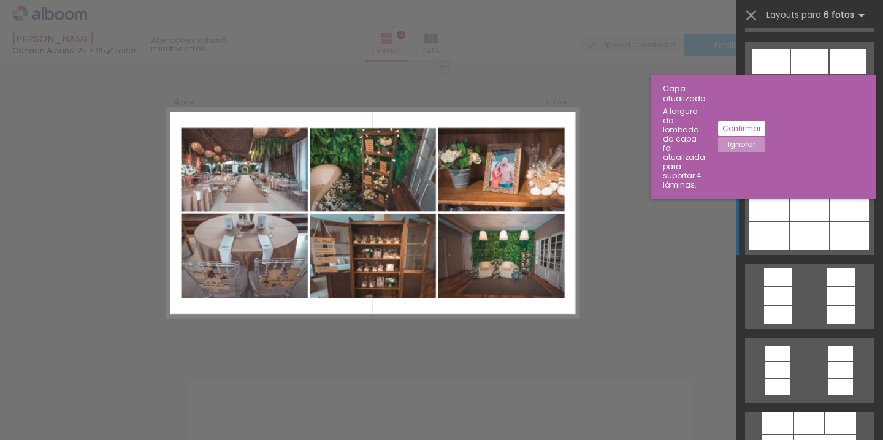
scroll to position [3048, 0]
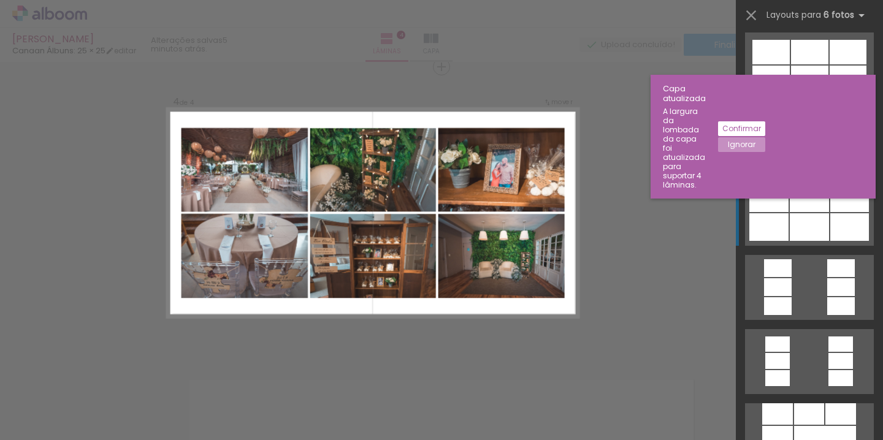
click at [799, 90] on div at bounding box center [809, 78] width 37 height 25
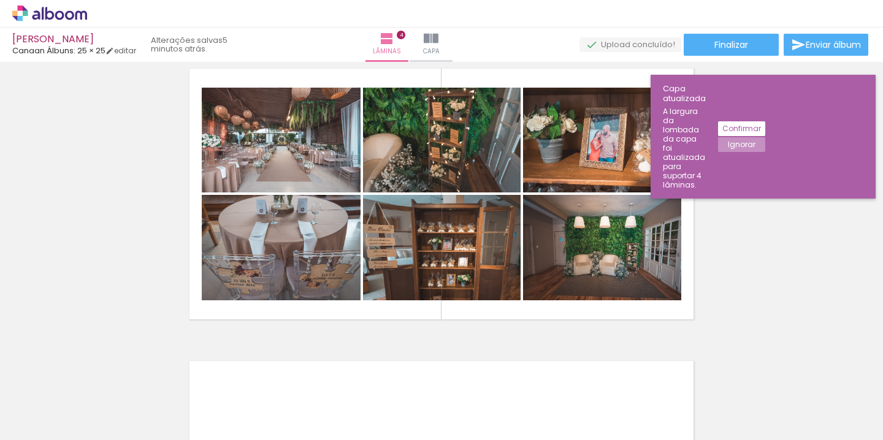
scroll to position [0, 837]
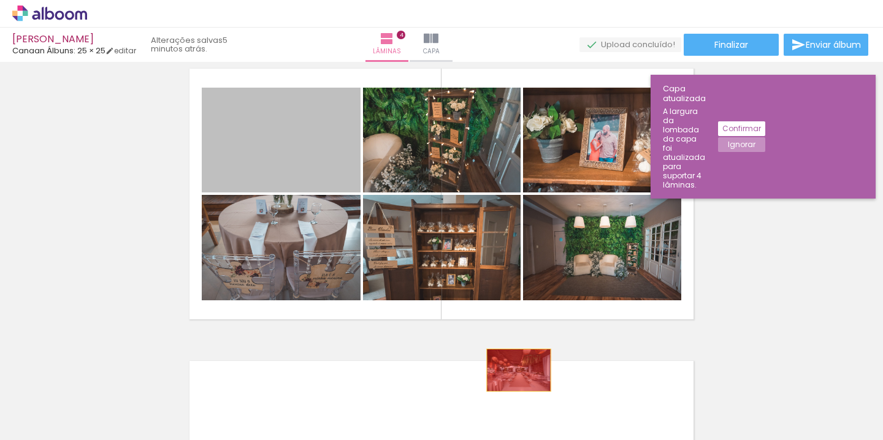
drag, startPoint x: 328, startPoint y: 160, endPoint x: 519, endPoint y: 370, distance: 284.4
click at [519, 370] on quentale-workspace at bounding box center [441, 220] width 883 height 440
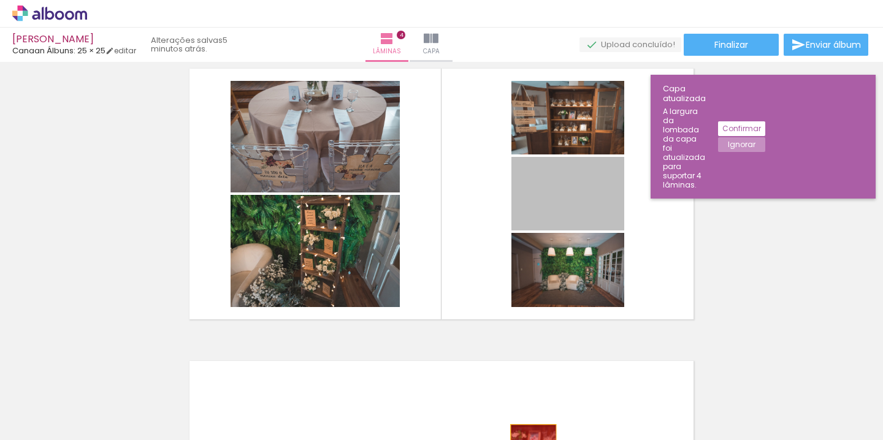
drag, startPoint x: 599, startPoint y: 200, endPoint x: 534, endPoint y: 440, distance: 248.6
click at [534, 440] on html "link( href="../../bower_components/polymer/polymer.html" rel="import" ) picture…" at bounding box center [441, 220] width 883 height 440
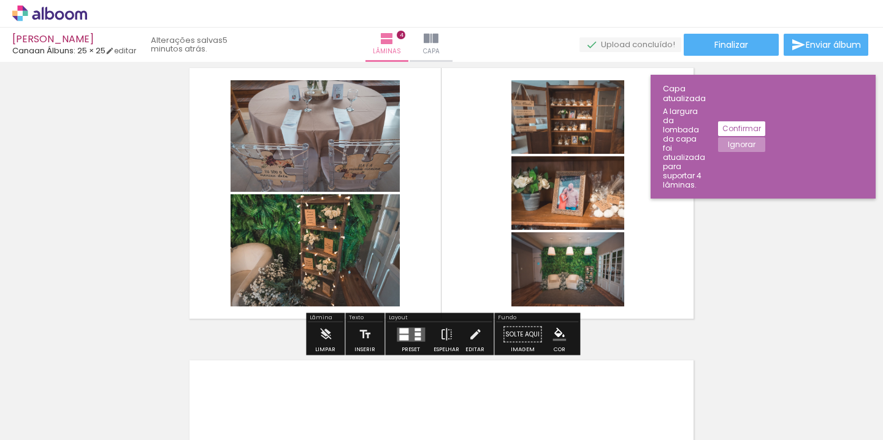
click at [409, 332] on quentale-layouter at bounding box center [411, 335] width 28 height 14
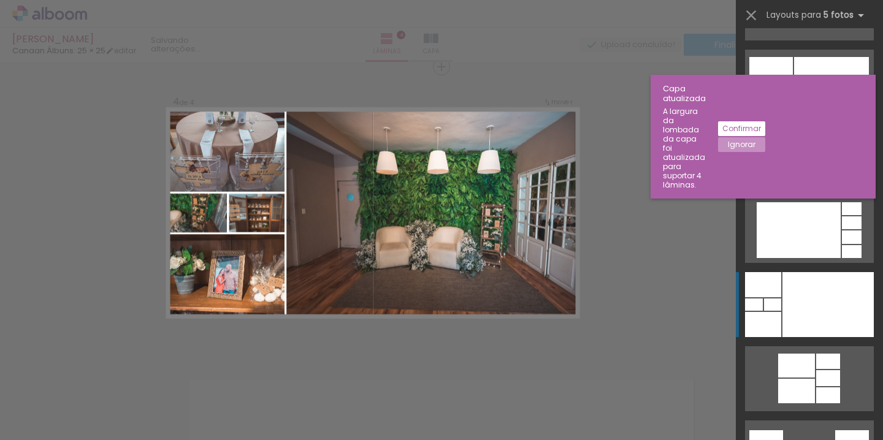
scroll to position [1623, 0]
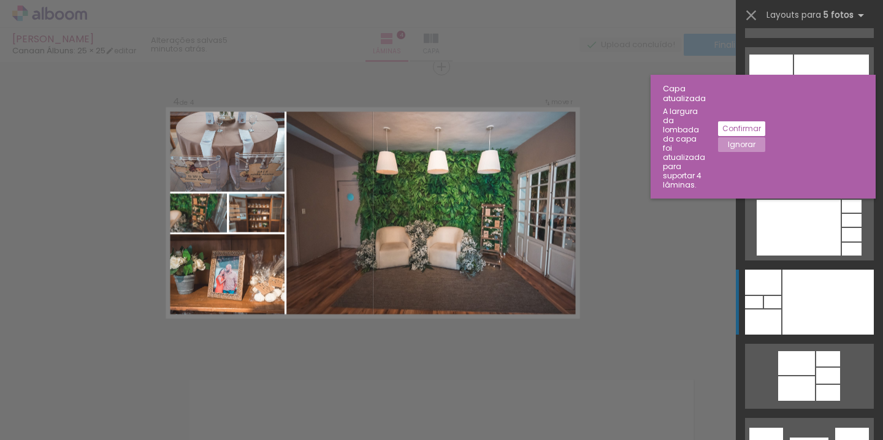
click at [820, 319] on div at bounding box center [828, 302] width 91 height 65
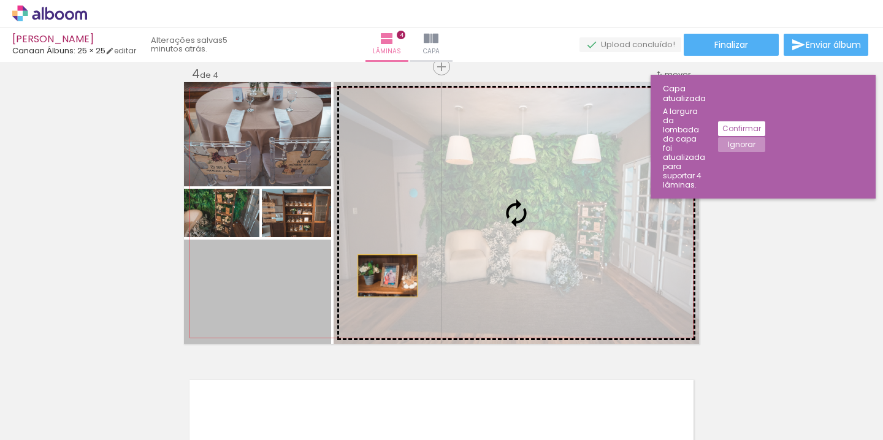
drag, startPoint x: 284, startPoint y: 283, endPoint x: 508, endPoint y: 237, distance: 229.2
click at [0, 0] on slot at bounding box center [0, 0] width 0 height 0
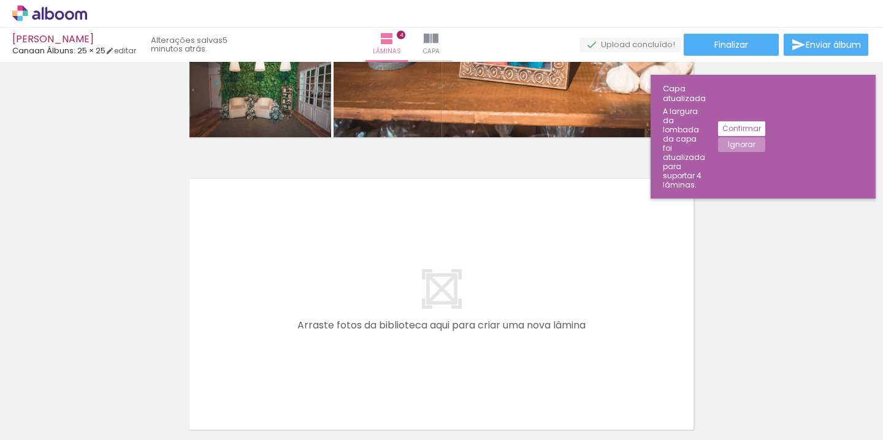
scroll to position [0, 403]
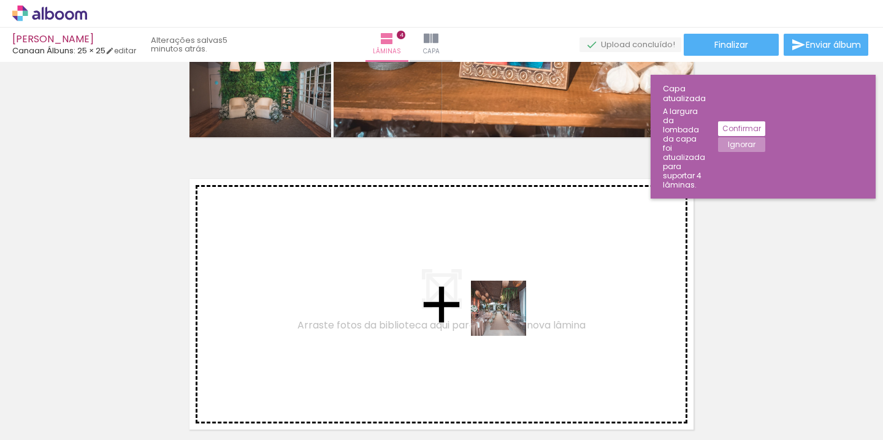
drag, startPoint x: 545, startPoint y: 396, endPoint x: 498, endPoint y: 306, distance: 101.2
click at [498, 306] on quentale-workspace at bounding box center [441, 220] width 883 height 440
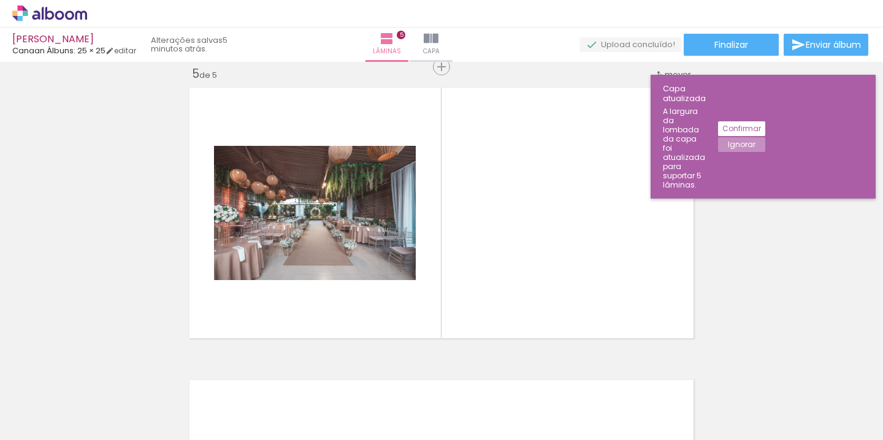
scroll to position [0, 706]
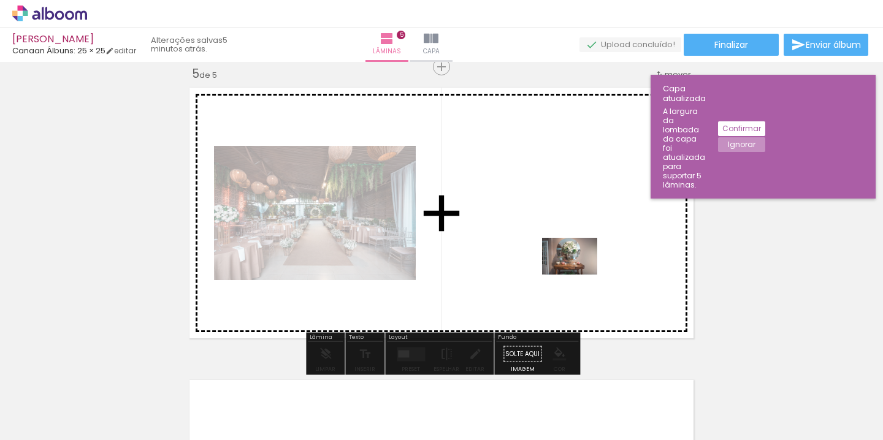
drag, startPoint x: 661, startPoint y: 400, endPoint x: 579, endPoint y: 275, distance: 149.7
click at [579, 275] on quentale-workspace at bounding box center [441, 220] width 883 height 440
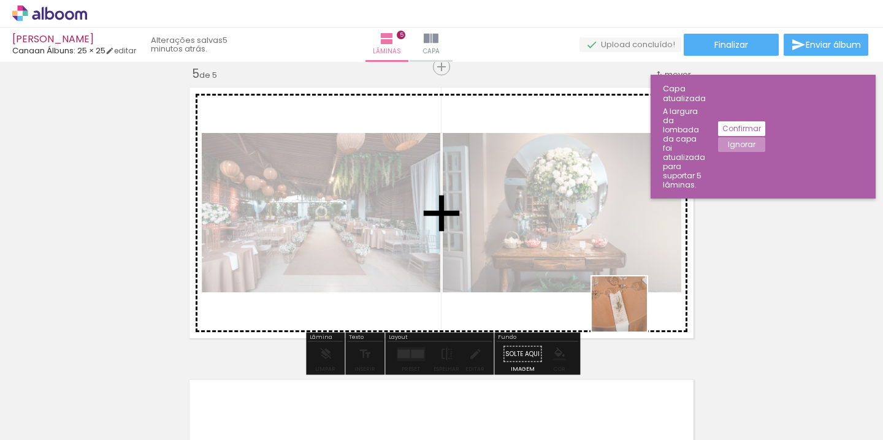
drag, startPoint x: 727, startPoint y: 399, endPoint x: 592, endPoint y: 275, distance: 183.2
click at [592, 275] on quentale-workspace at bounding box center [441, 220] width 883 height 440
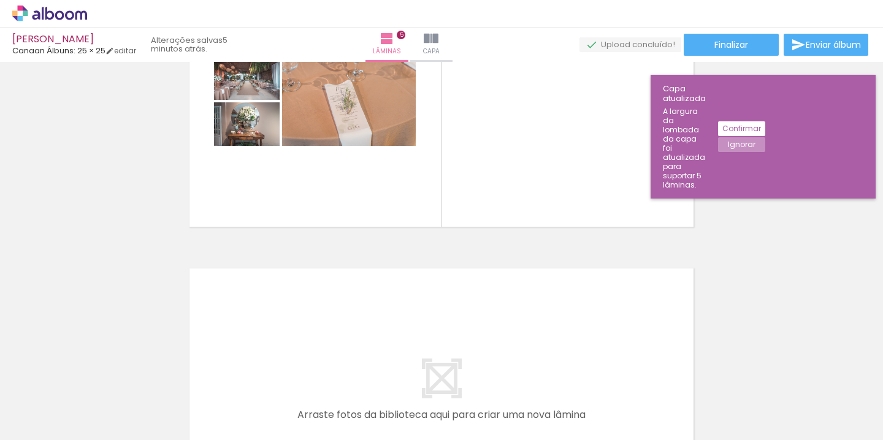
scroll to position [0, 1122]
drag, startPoint x: 599, startPoint y: 400, endPoint x: 541, endPoint y: 248, distance: 162.1
click at [541, 248] on quentale-workspace at bounding box center [441, 220] width 883 height 440
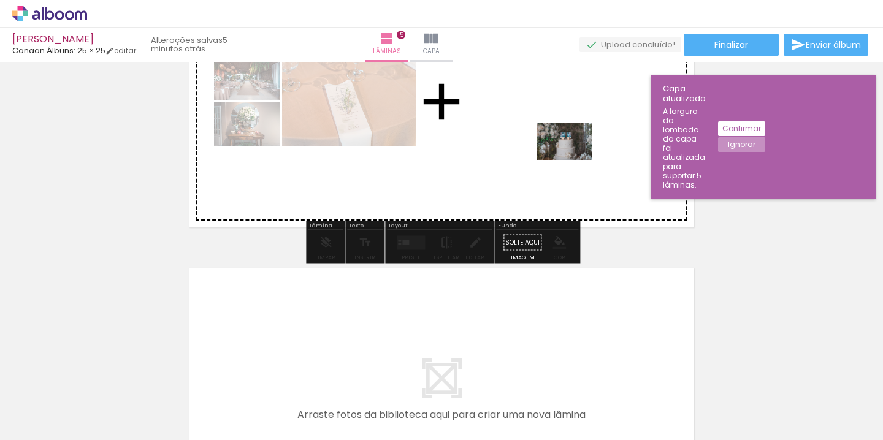
drag, startPoint x: 661, startPoint y: 400, endPoint x: 574, endPoint y: 159, distance: 255.7
click at [574, 159] on quentale-workspace at bounding box center [441, 220] width 883 height 440
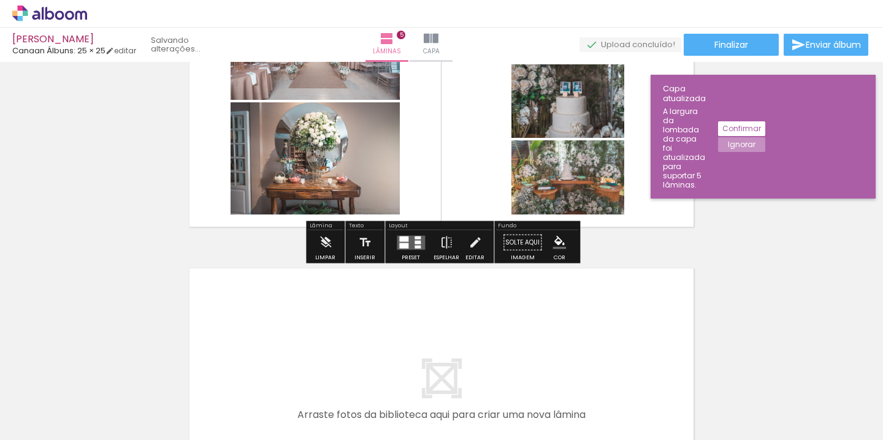
drag, startPoint x: 586, startPoint y: 393, endPoint x: 477, endPoint y: 172, distance: 246.9
click at [477, 172] on quentale-workspace at bounding box center [441, 220] width 883 height 440
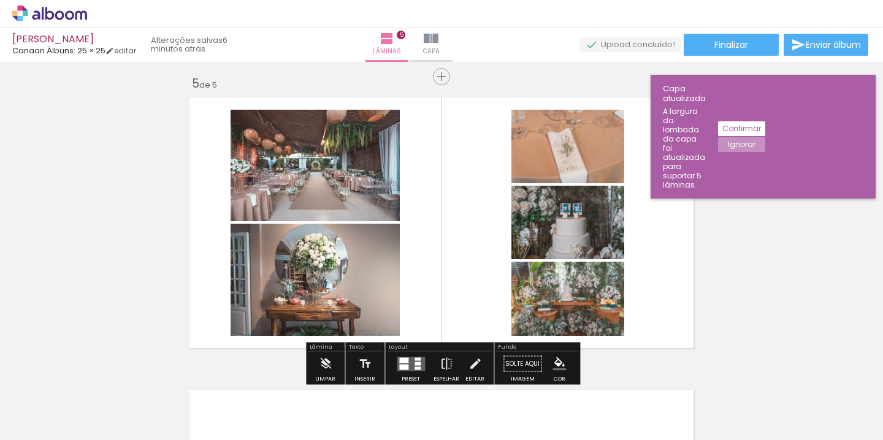
scroll to position [1217, 0]
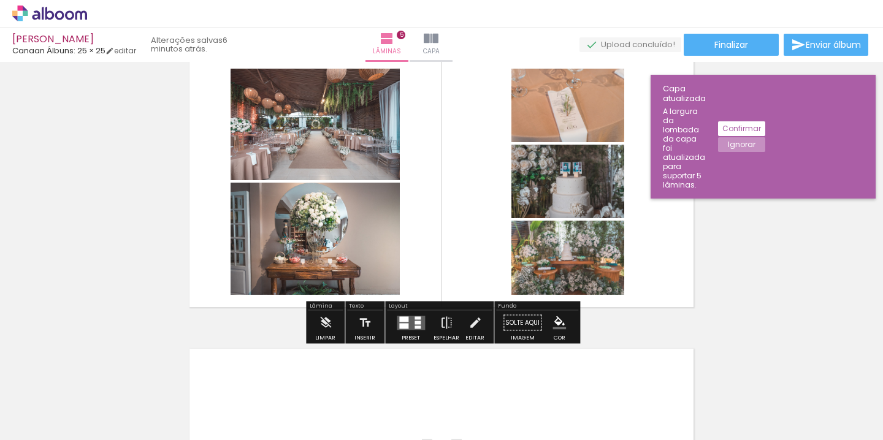
click at [407, 324] on quentale-layouter at bounding box center [411, 323] width 28 height 14
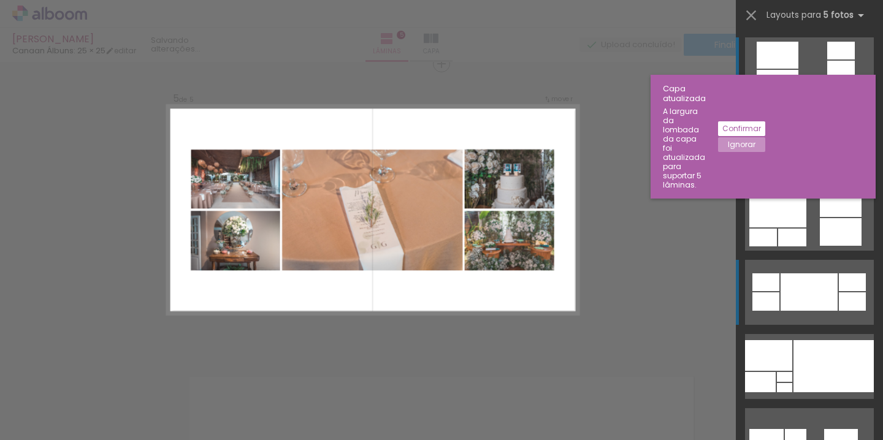
scroll to position [1186, 0]
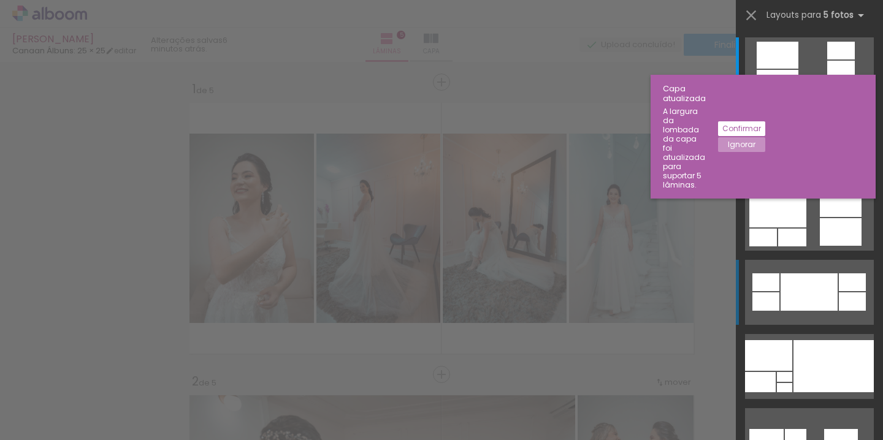
scroll to position [0, 1122]
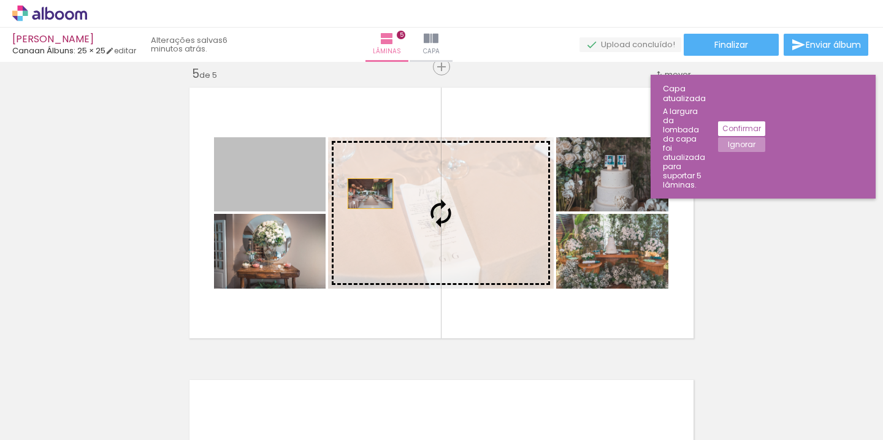
drag, startPoint x: 267, startPoint y: 184, endPoint x: 391, endPoint y: 193, distance: 124.2
click at [0, 0] on slot at bounding box center [0, 0] width 0 height 0
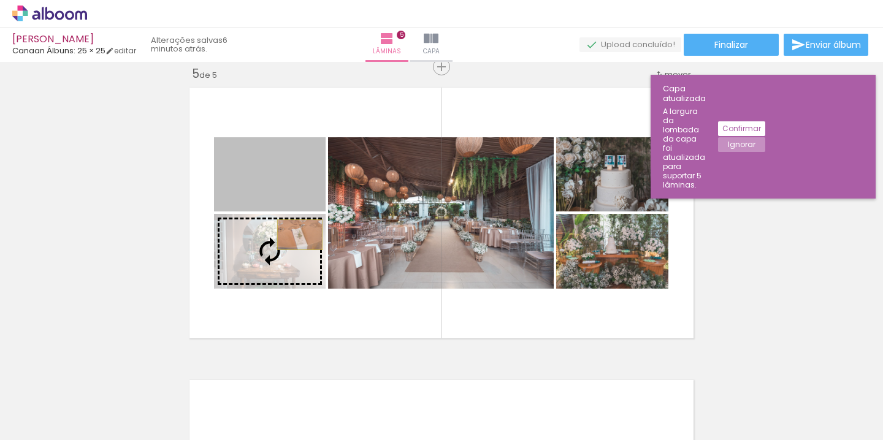
drag, startPoint x: 302, startPoint y: 185, endPoint x: 298, endPoint y: 244, distance: 59.0
click at [0, 0] on slot at bounding box center [0, 0] width 0 height 0
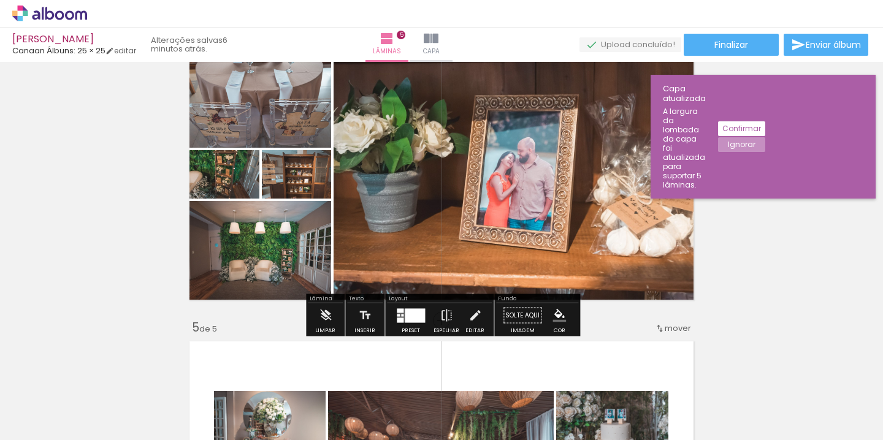
scroll to position [935, 0]
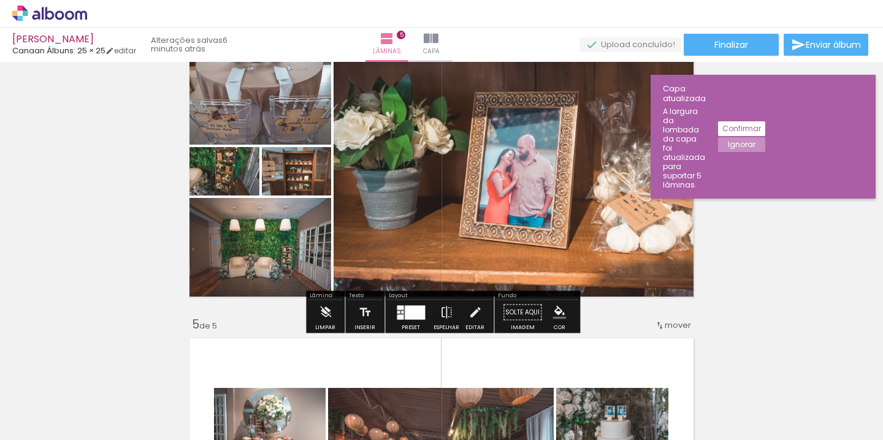
click at [416, 317] on div at bounding box center [415, 312] width 20 height 14
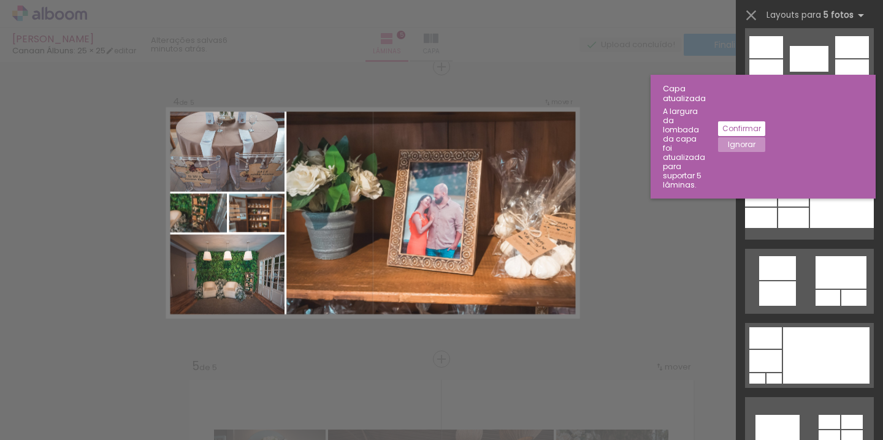
scroll to position [2023, 0]
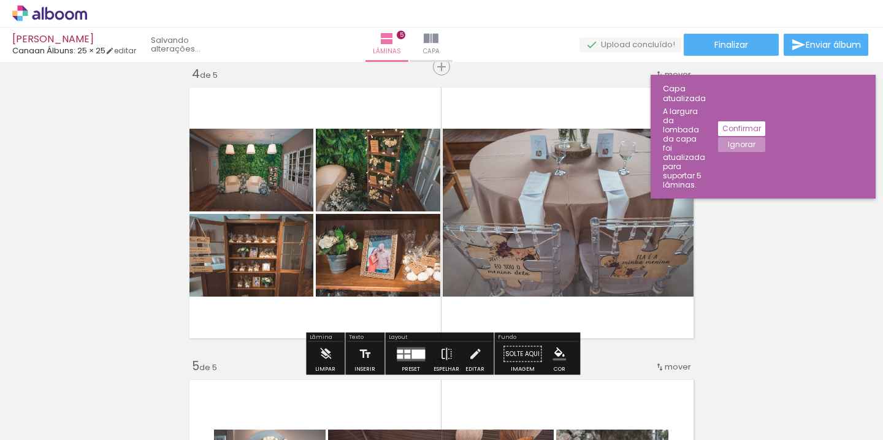
drag, startPoint x: 291, startPoint y: 198, endPoint x: 566, endPoint y: 223, distance: 275.9
click at [0, 0] on slot at bounding box center [0, 0] width 0 height 0
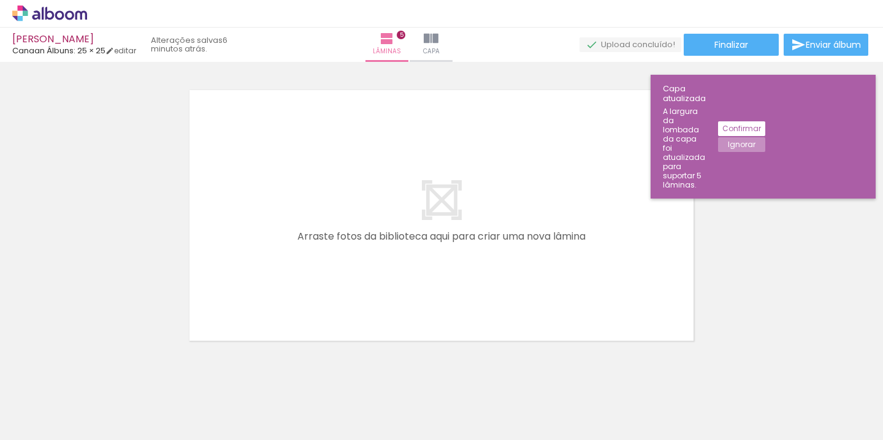
scroll to position [1489, 0]
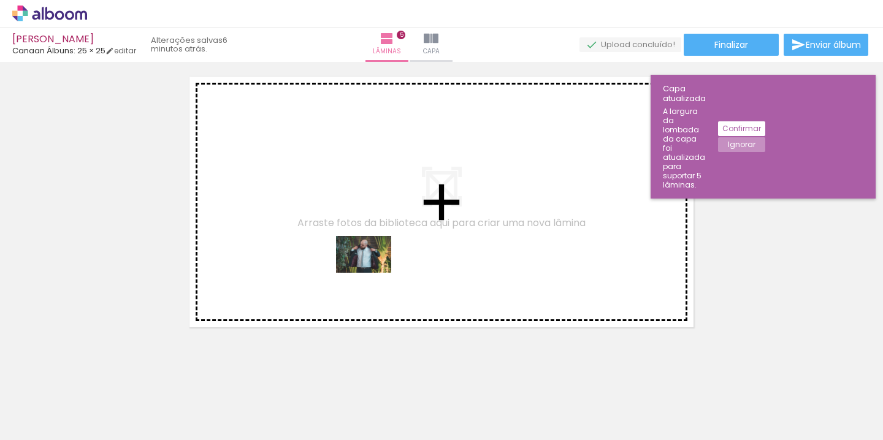
drag, startPoint x: 447, startPoint y: 405, endPoint x: 372, endPoint y: 270, distance: 154.6
click at [372, 270] on quentale-workspace at bounding box center [441, 220] width 883 height 440
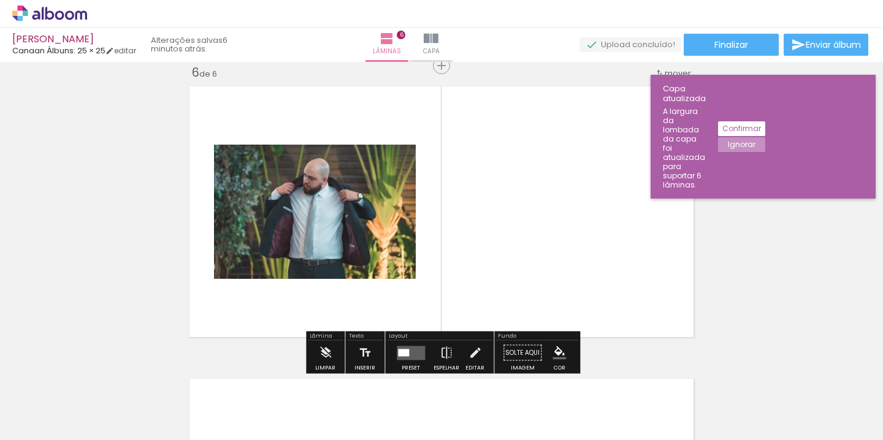
scroll to position [1478, 0]
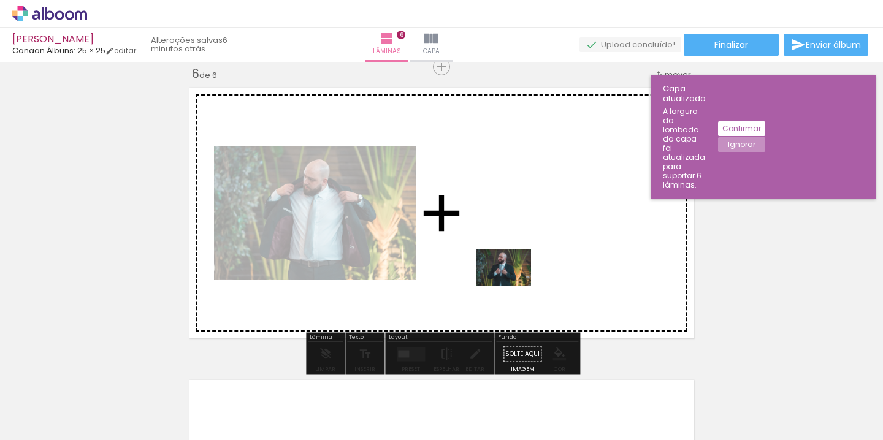
drag, startPoint x: 516, startPoint y: 397, endPoint x: 511, endPoint y: 276, distance: 121.5
click at [511, 276] on quentale-workspace at bounding box center [441, 220] width 883 height 440
